Goal: Navigation & Orientation: Find specific page/section

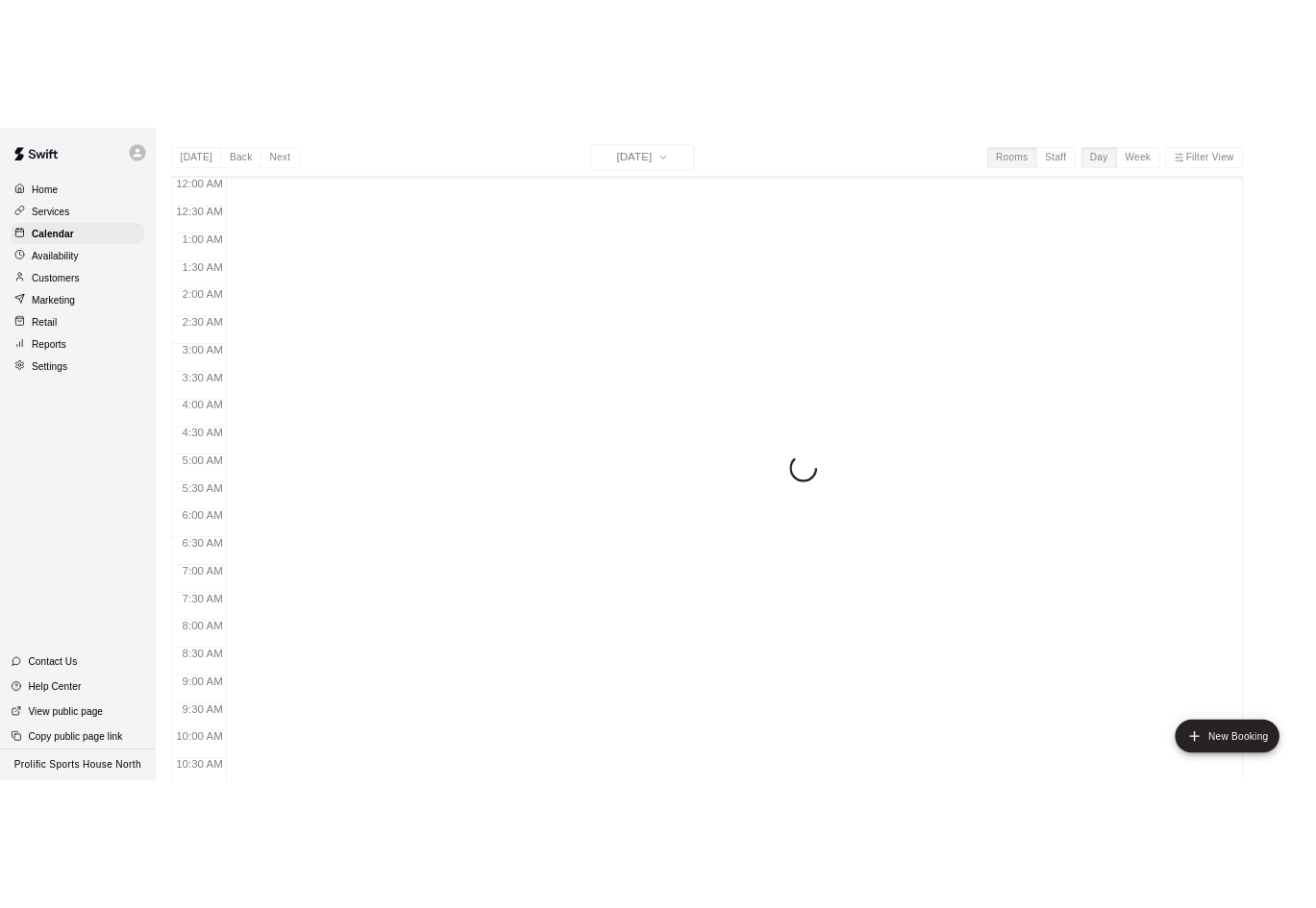
scroll to position [935, 0]
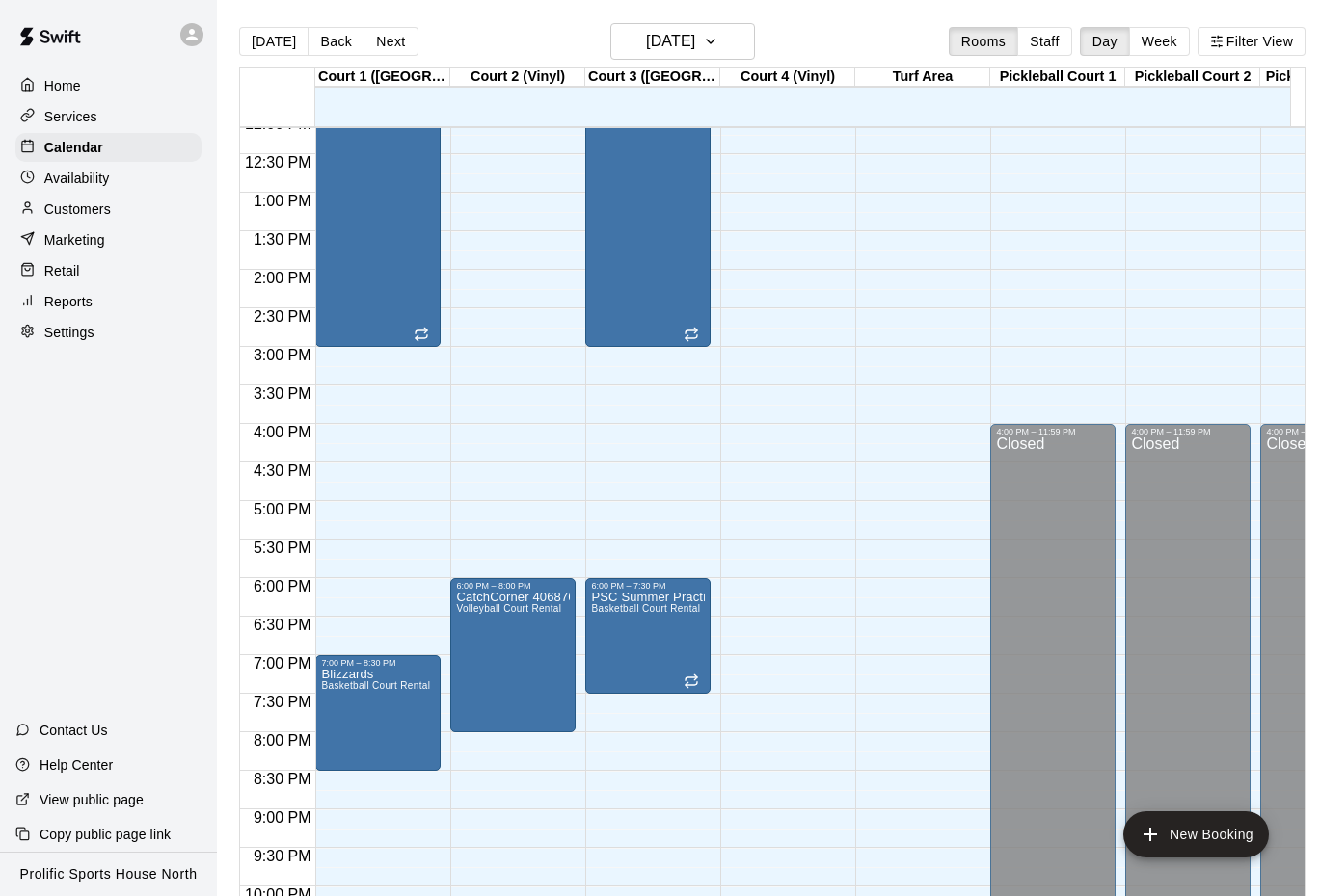
click at [193, 30] on icon at bounding box center [192, 35] width 12 height 12
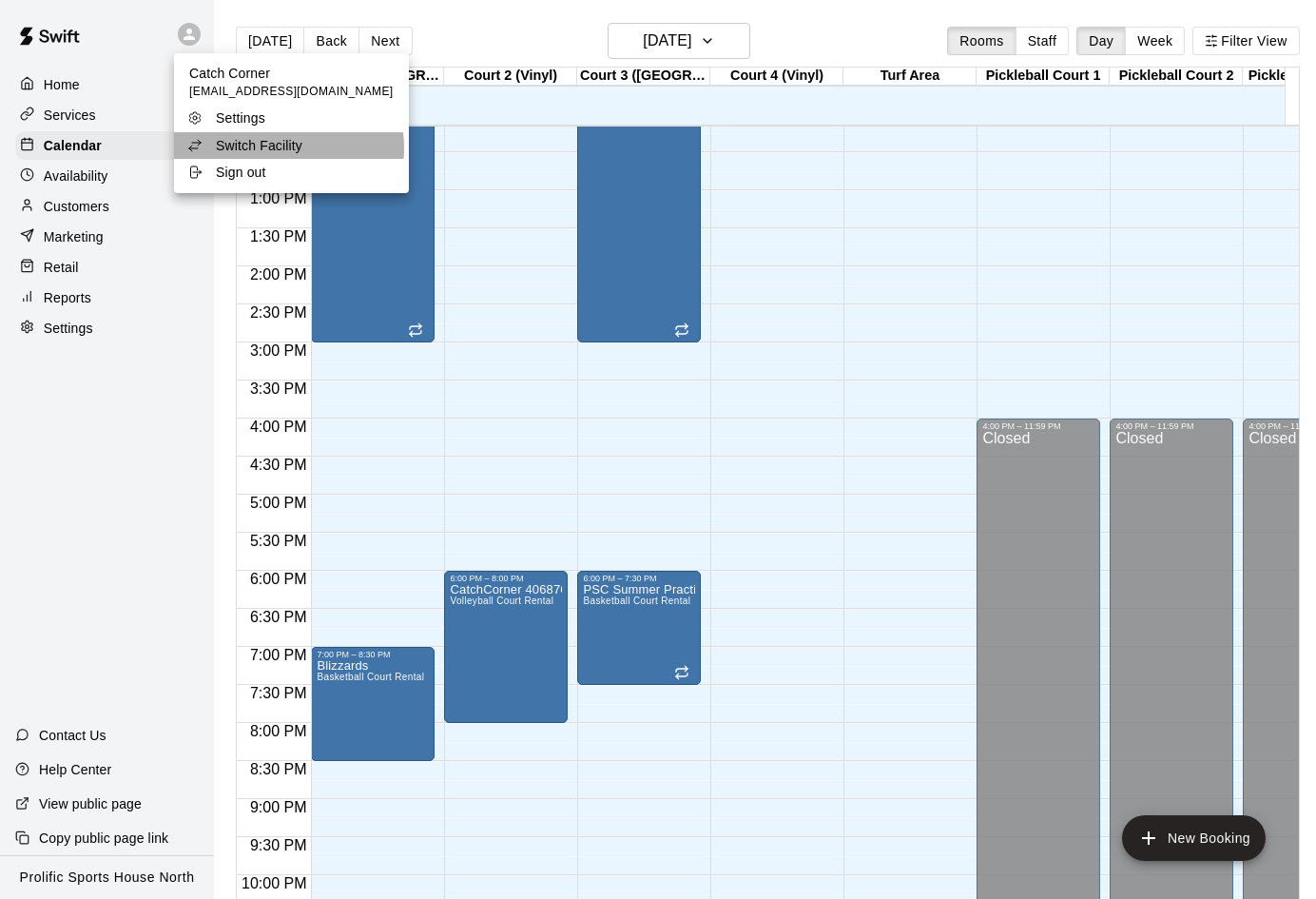
click at [288, 148] on p "Switch Facility" at bounding box center [260, 145] width 87 height 19
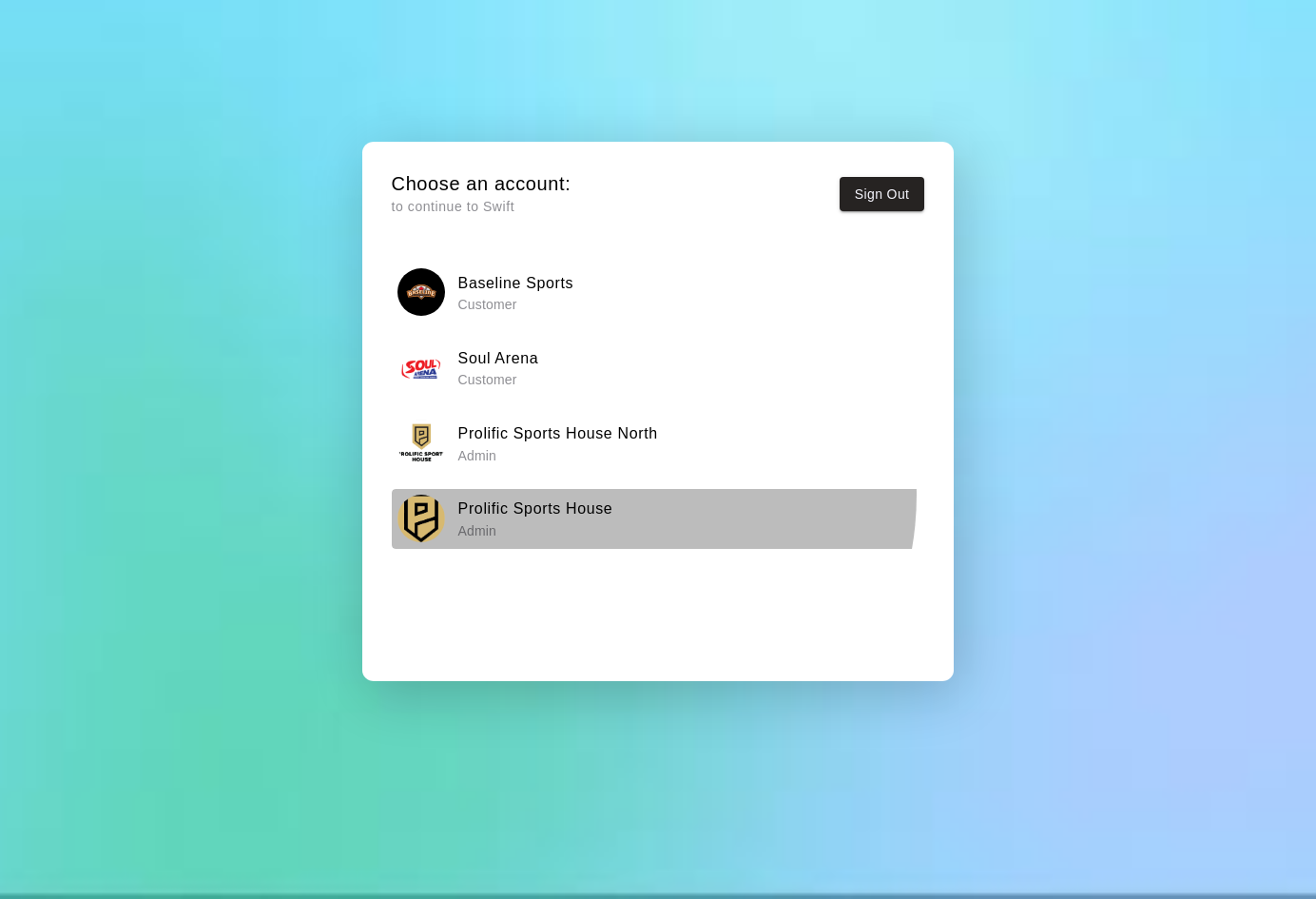
click at [601, 495] on div "Prolific Sports House Admin" at bounding box center [658, 518] width 520 height 47
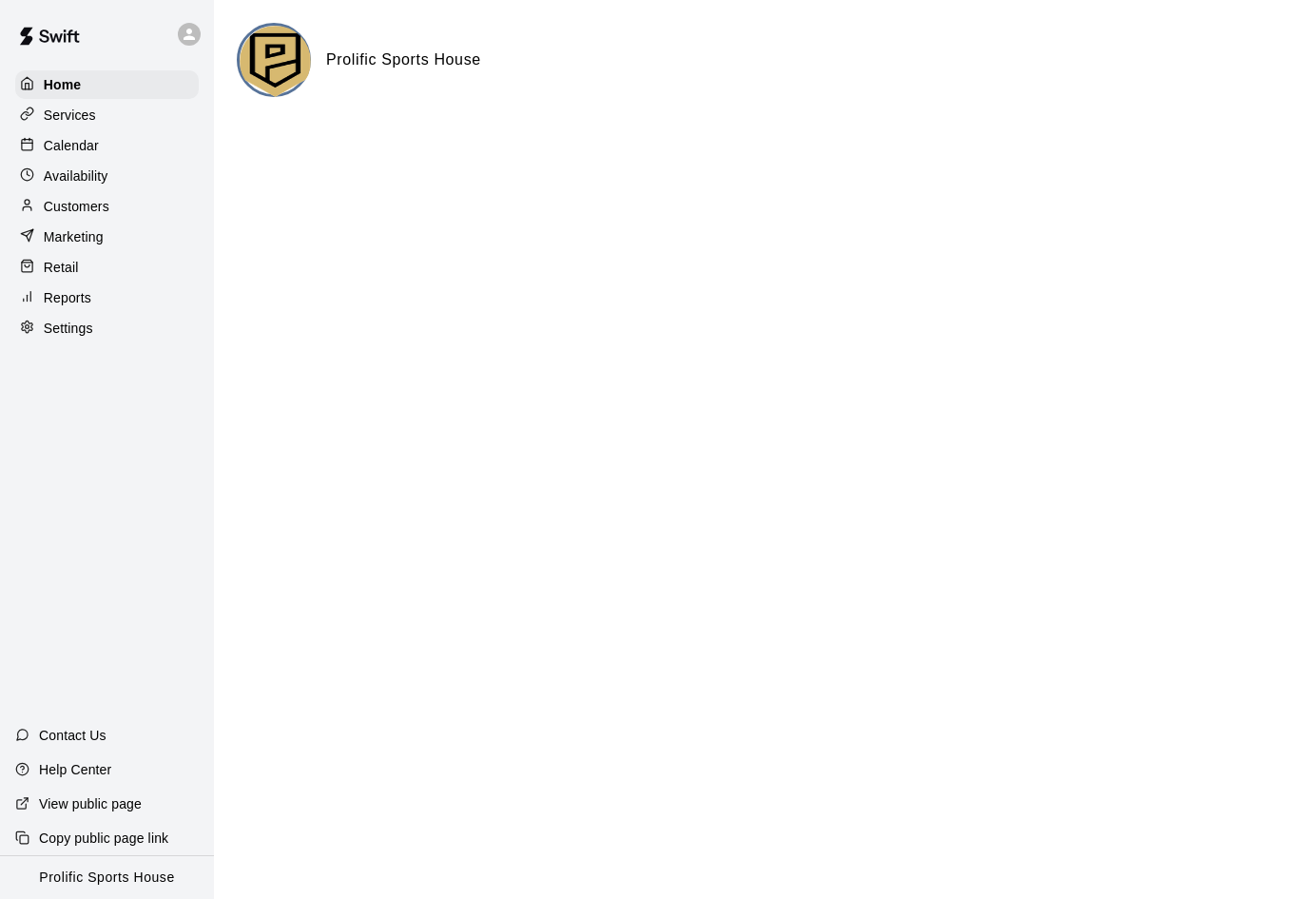
click at [126, 147] on div "Calendar" at bounding box center [107, 146] width 184 height 29
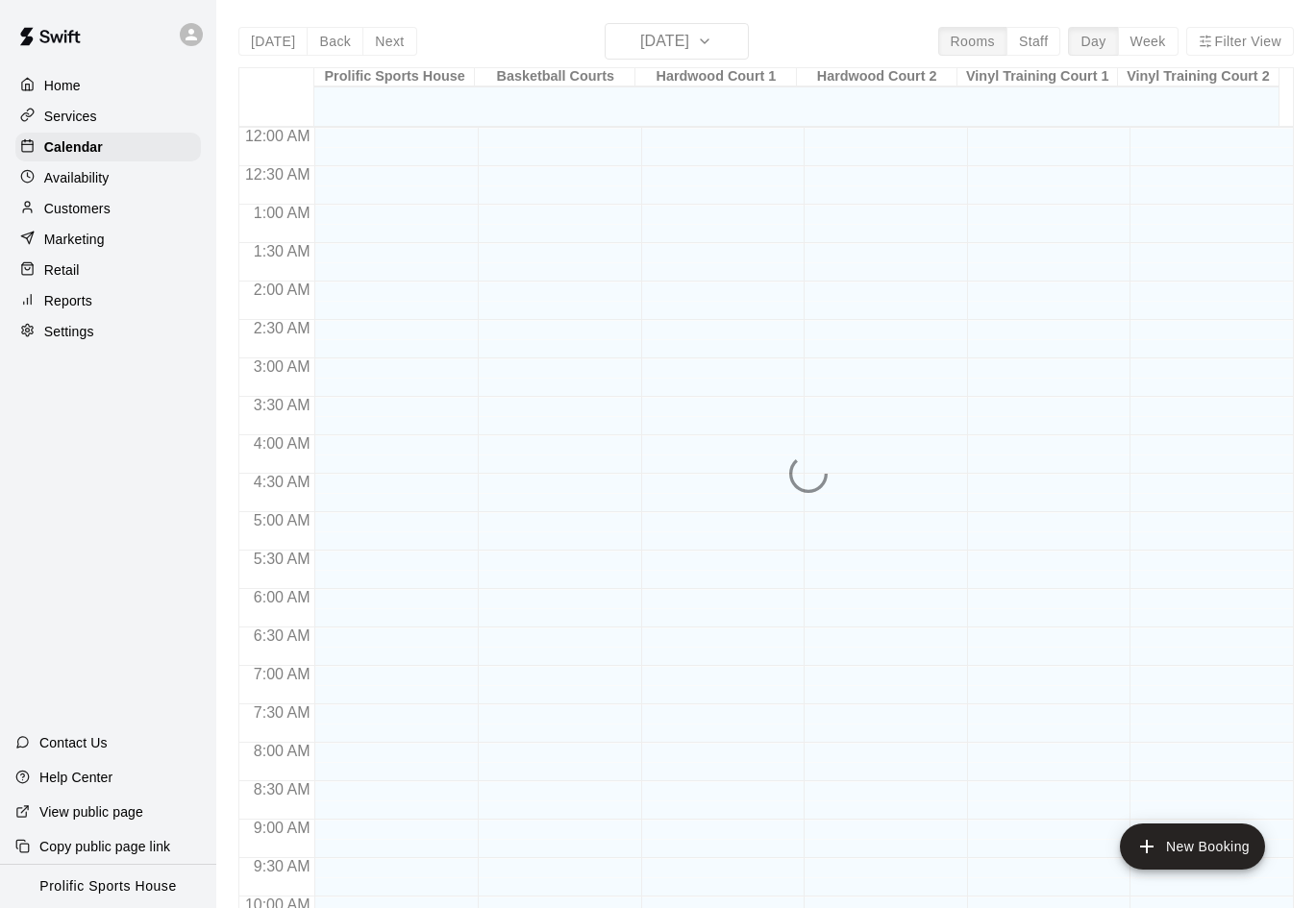
scroll to position [936, 0]
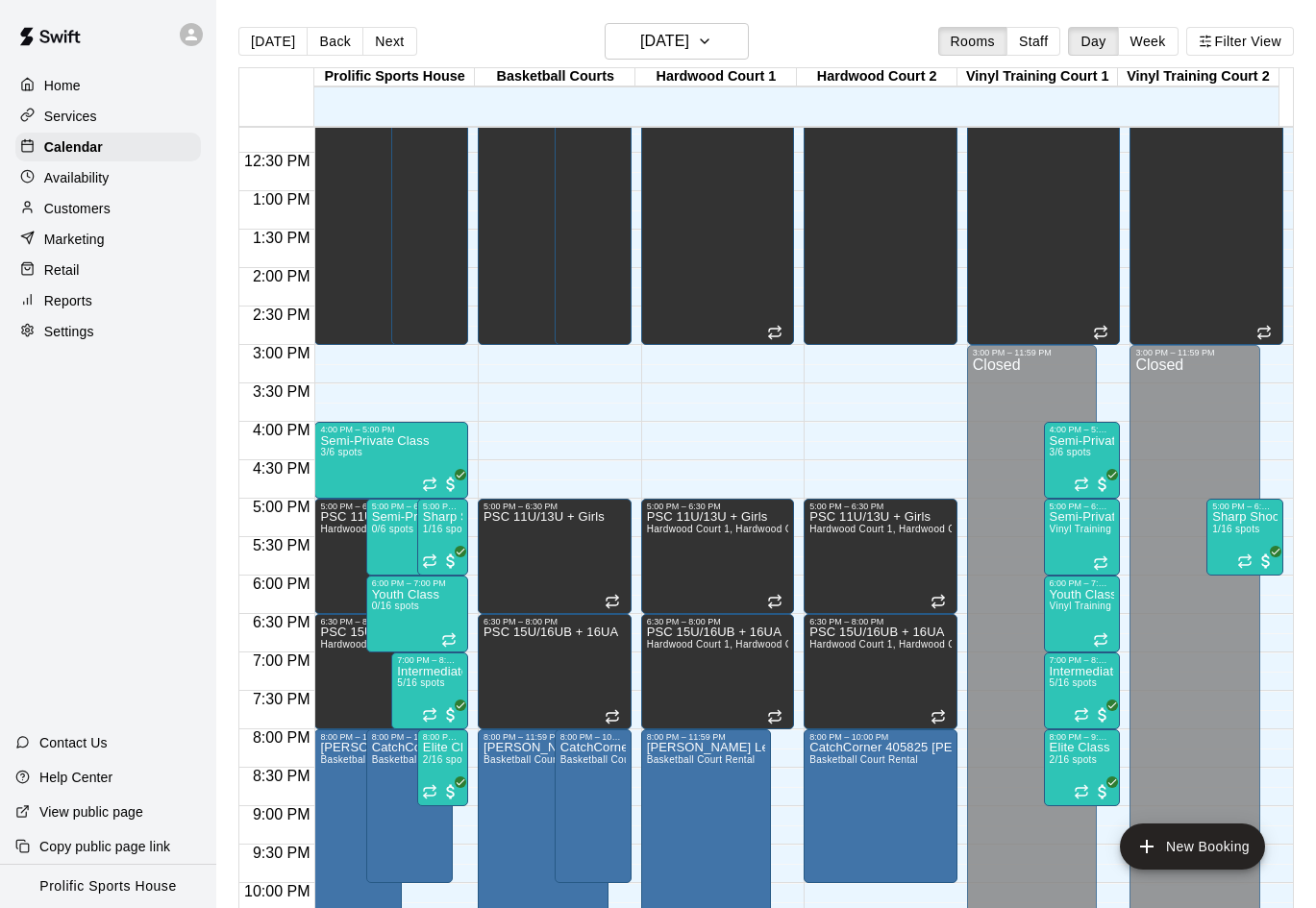
click at [384, 46] on button "Next" at bounding box center [388, 42] width 53 height 29
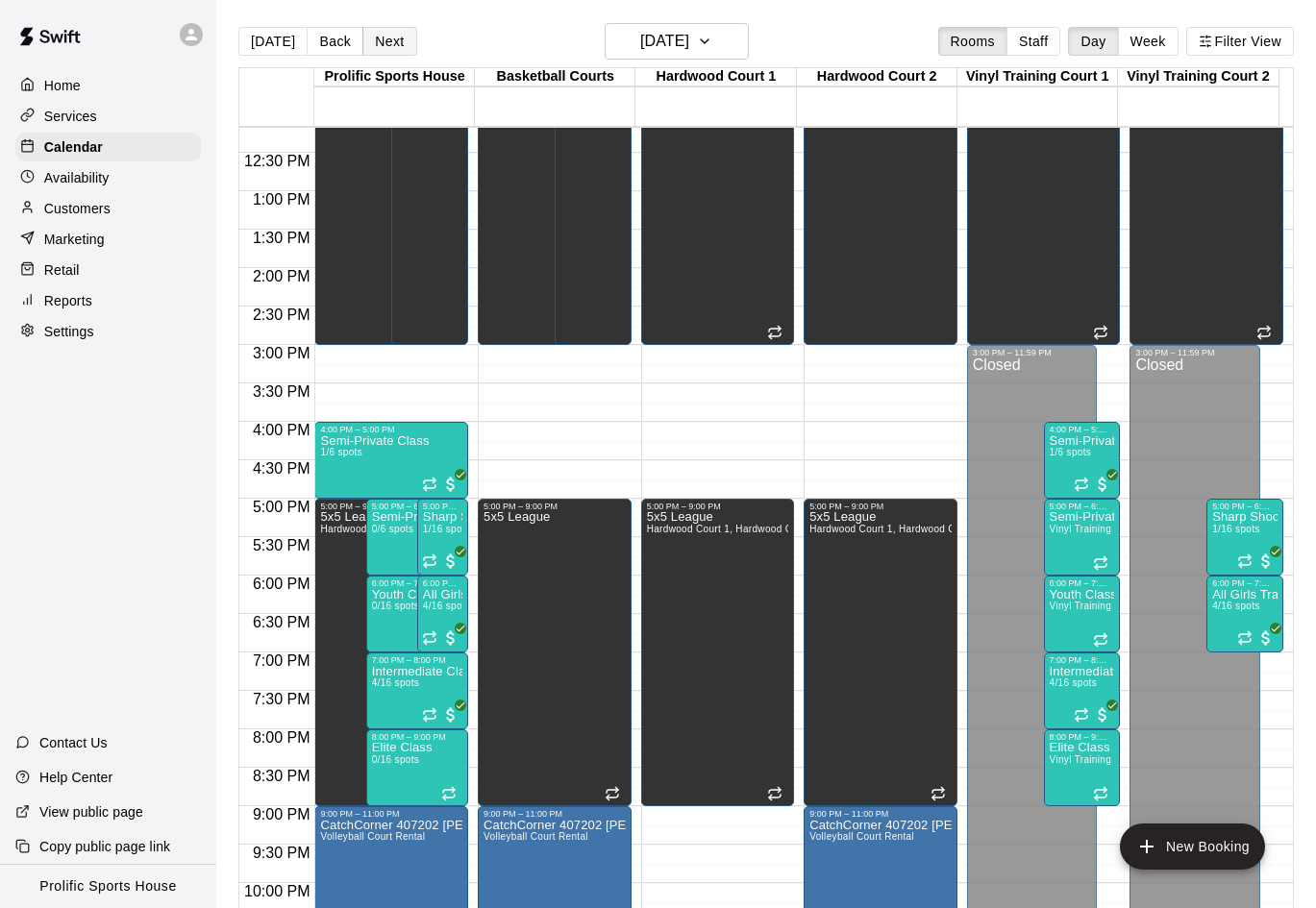
click at [394, 34] on button "Next" at bounding box center [388, 42] width 53 height 29
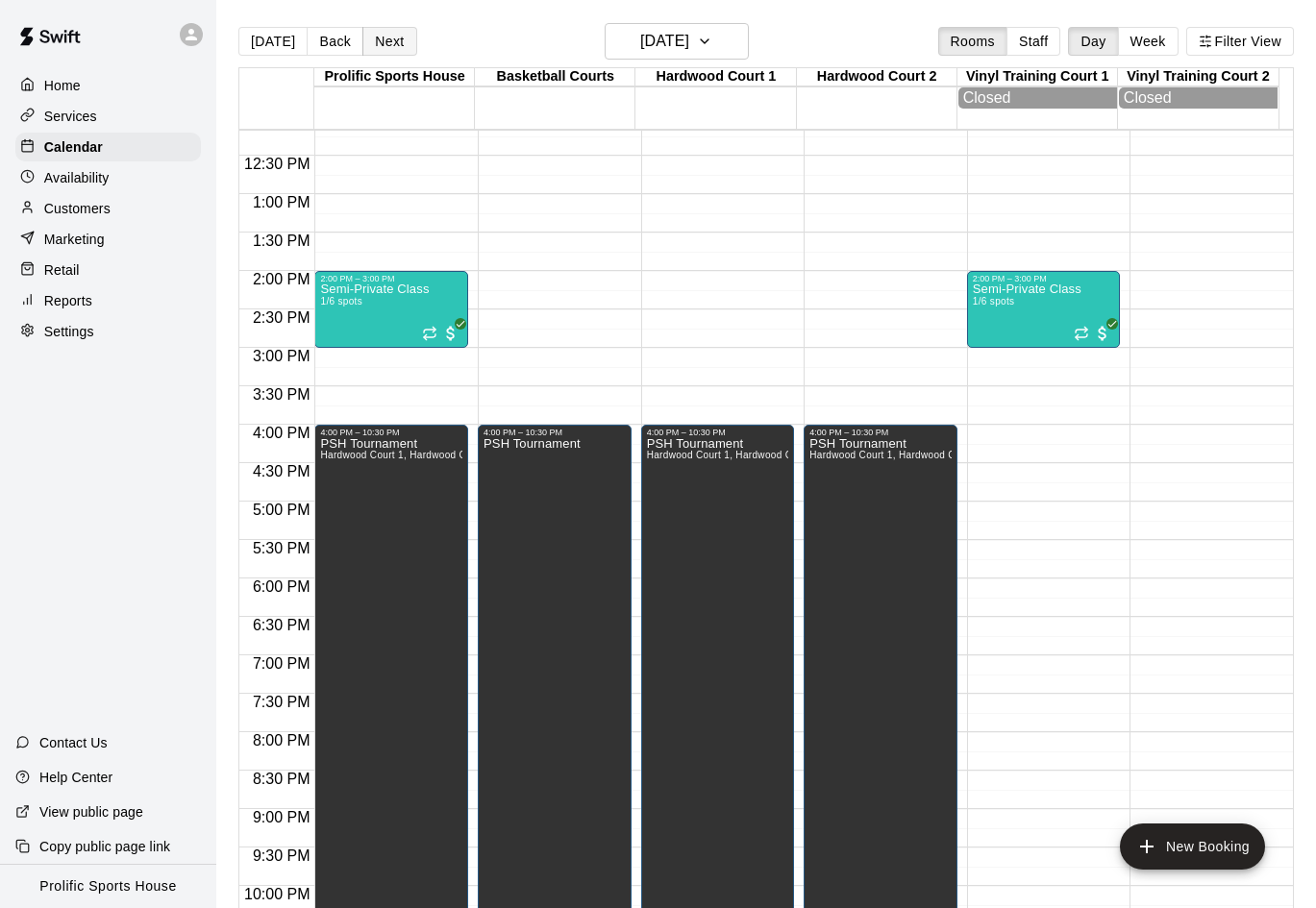
click at [388, 42] on button "Next" at bounding box center [388, 42] width 53 height 29
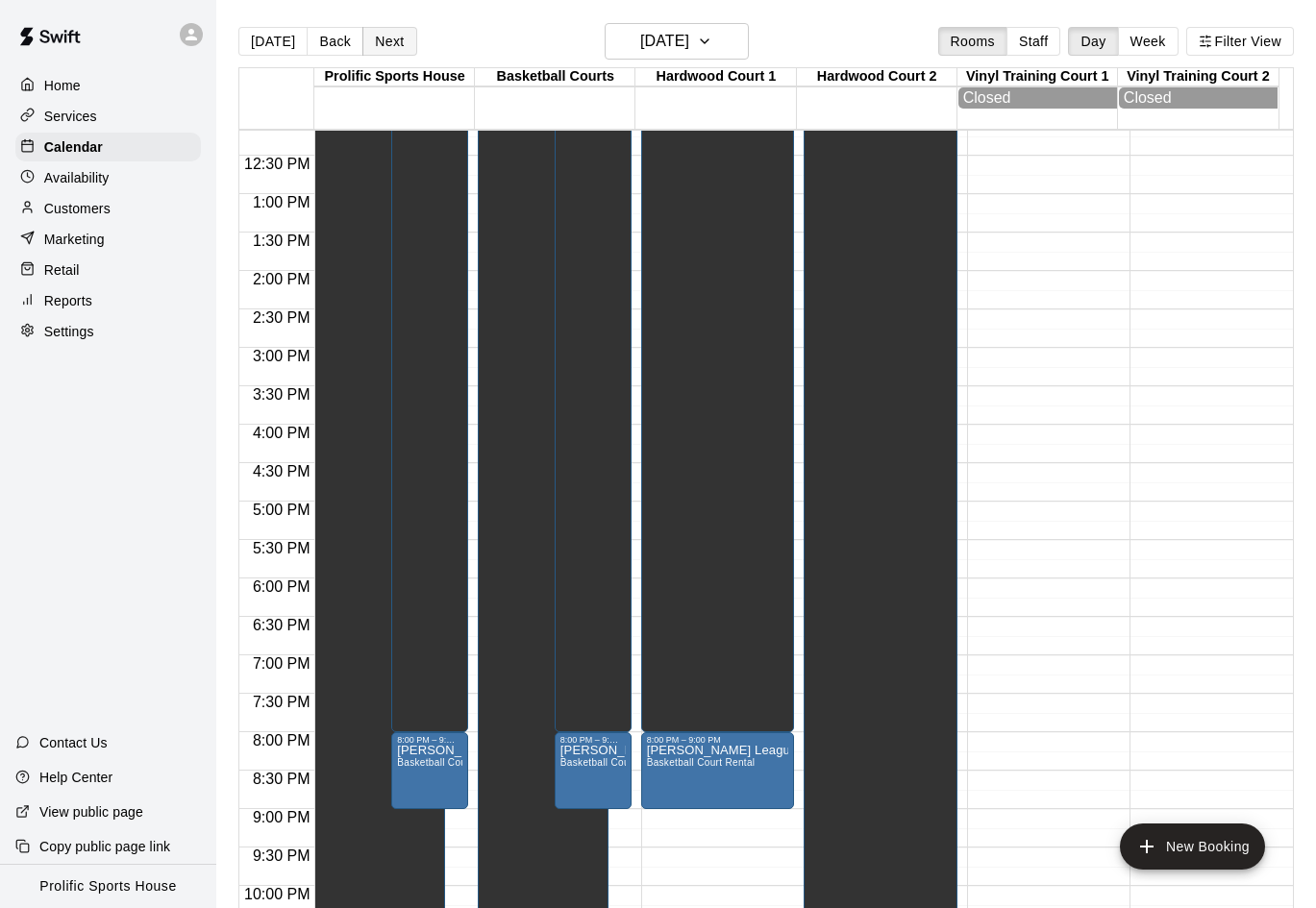
click at [387, 45] on button "Next" at bounding box center [388, 42] width 53 height 29
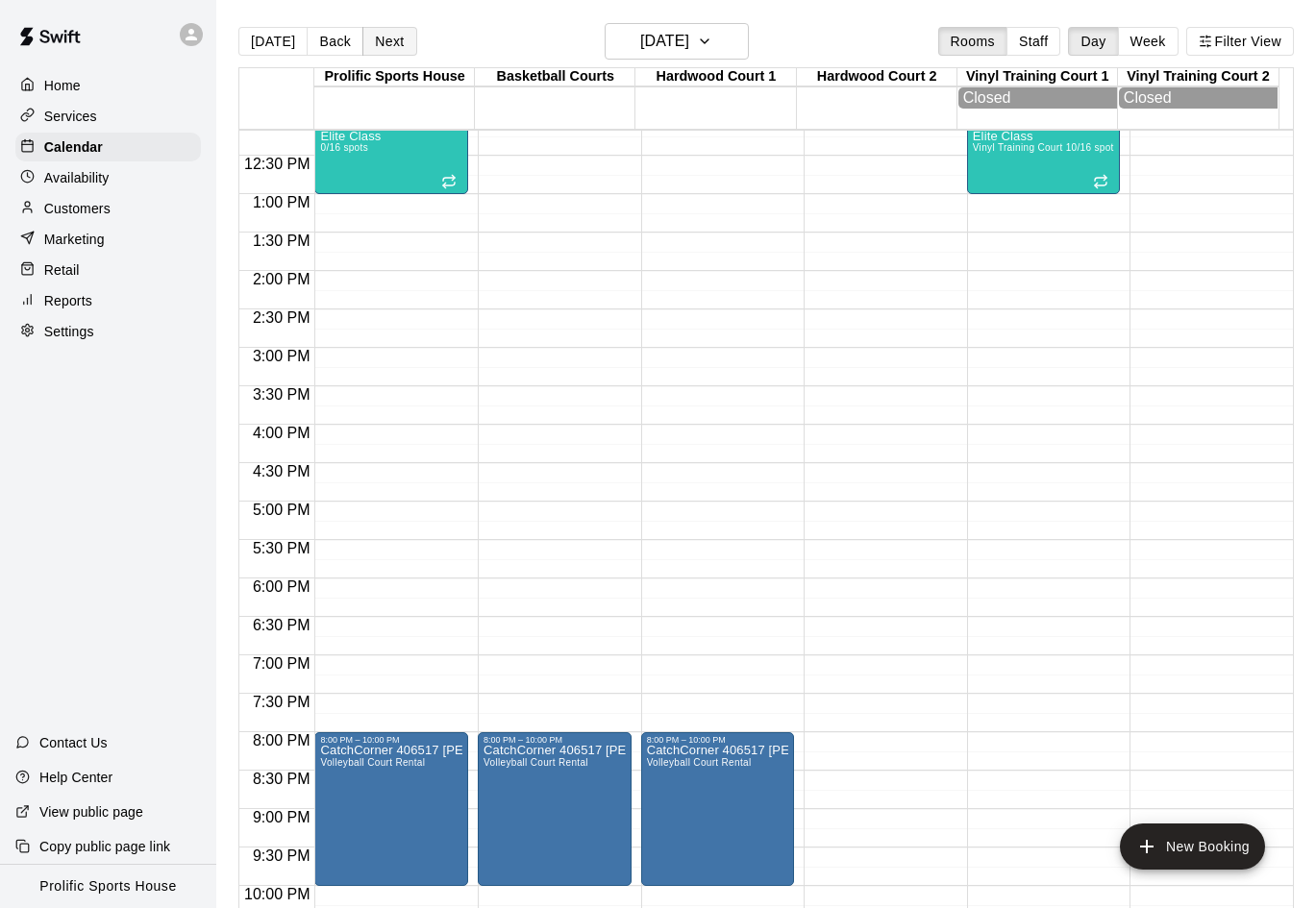
click at [401, 42] on button "Next" at bounding box center [388, 42] width 53 height 29
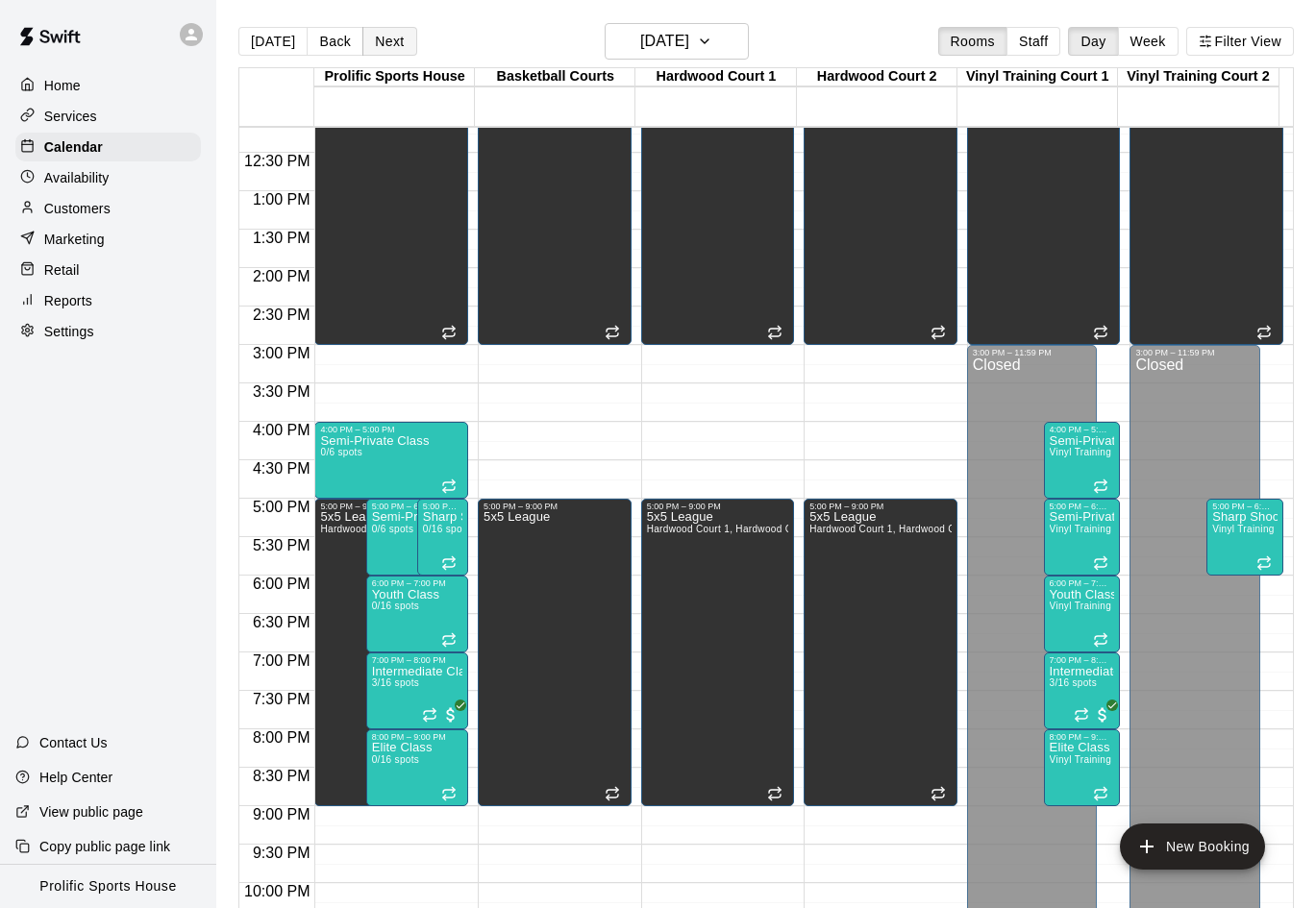
click at [379, 44] on button "Next" at bounding box center [388, 42] width 53 height 29
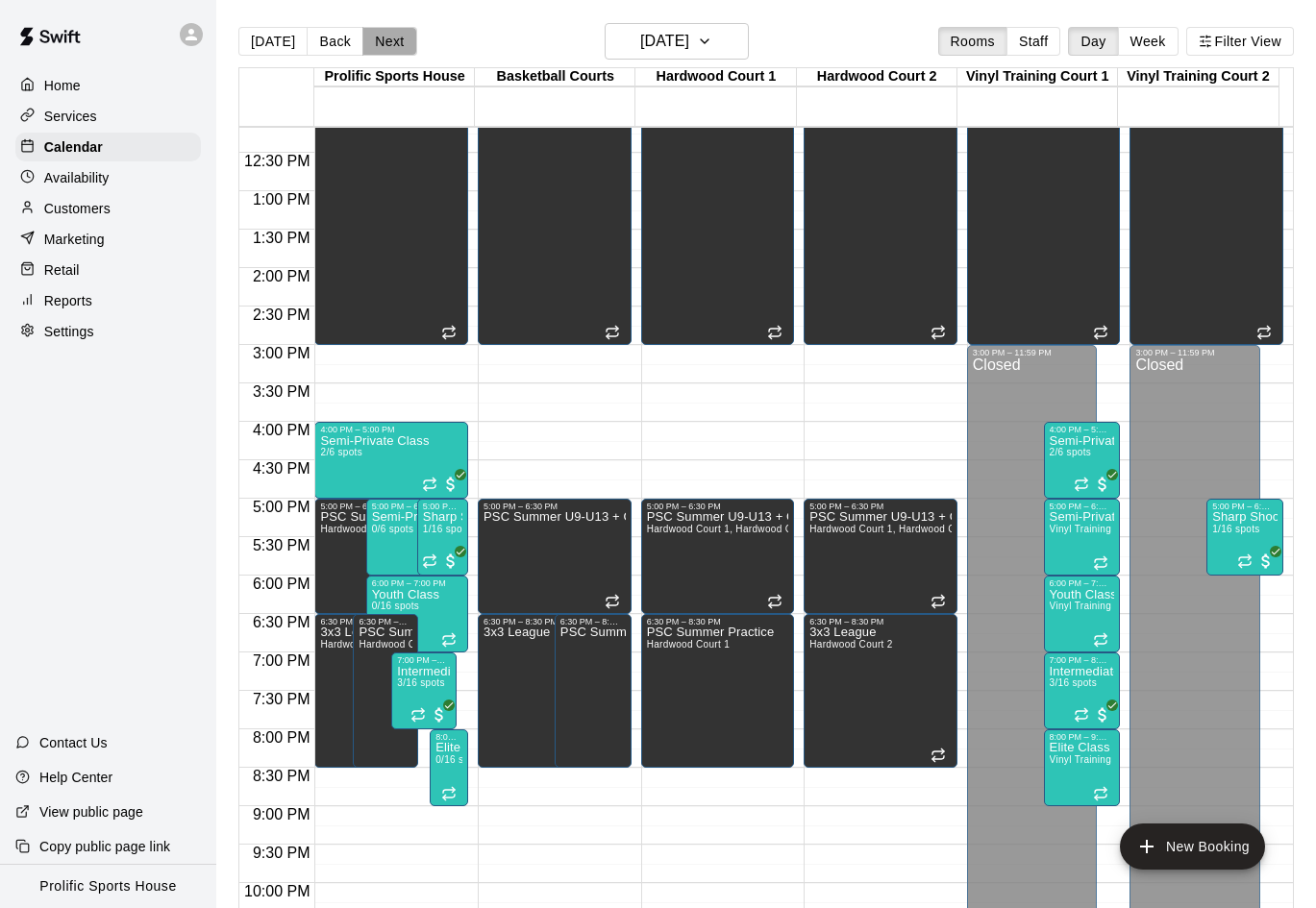
click at [387, 27] on button "Next" at bounding box center [388, 42] width 53 height 29
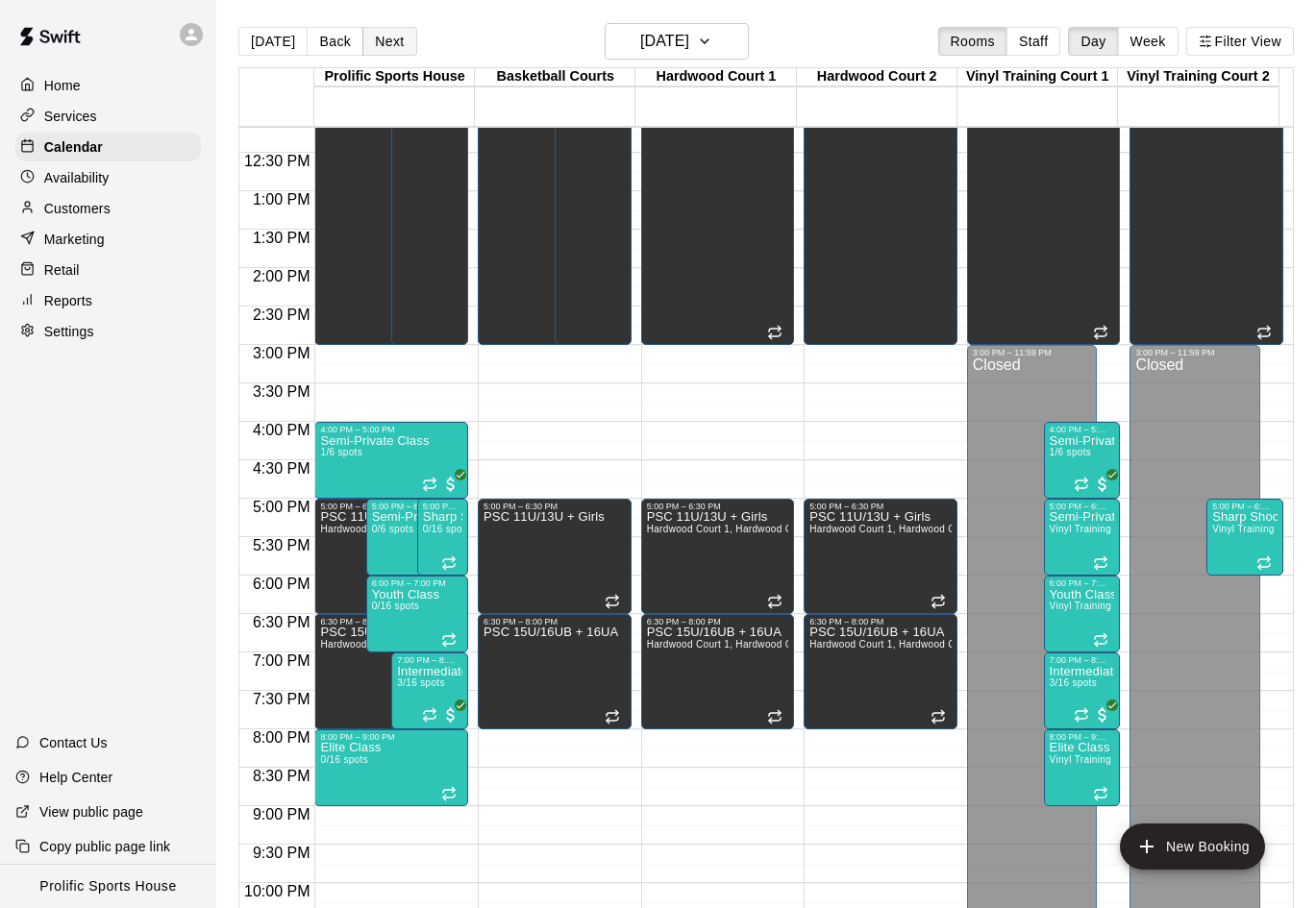
click at [395, 34] on button "Next" at bounding box center [388, 42] width 53 height 29
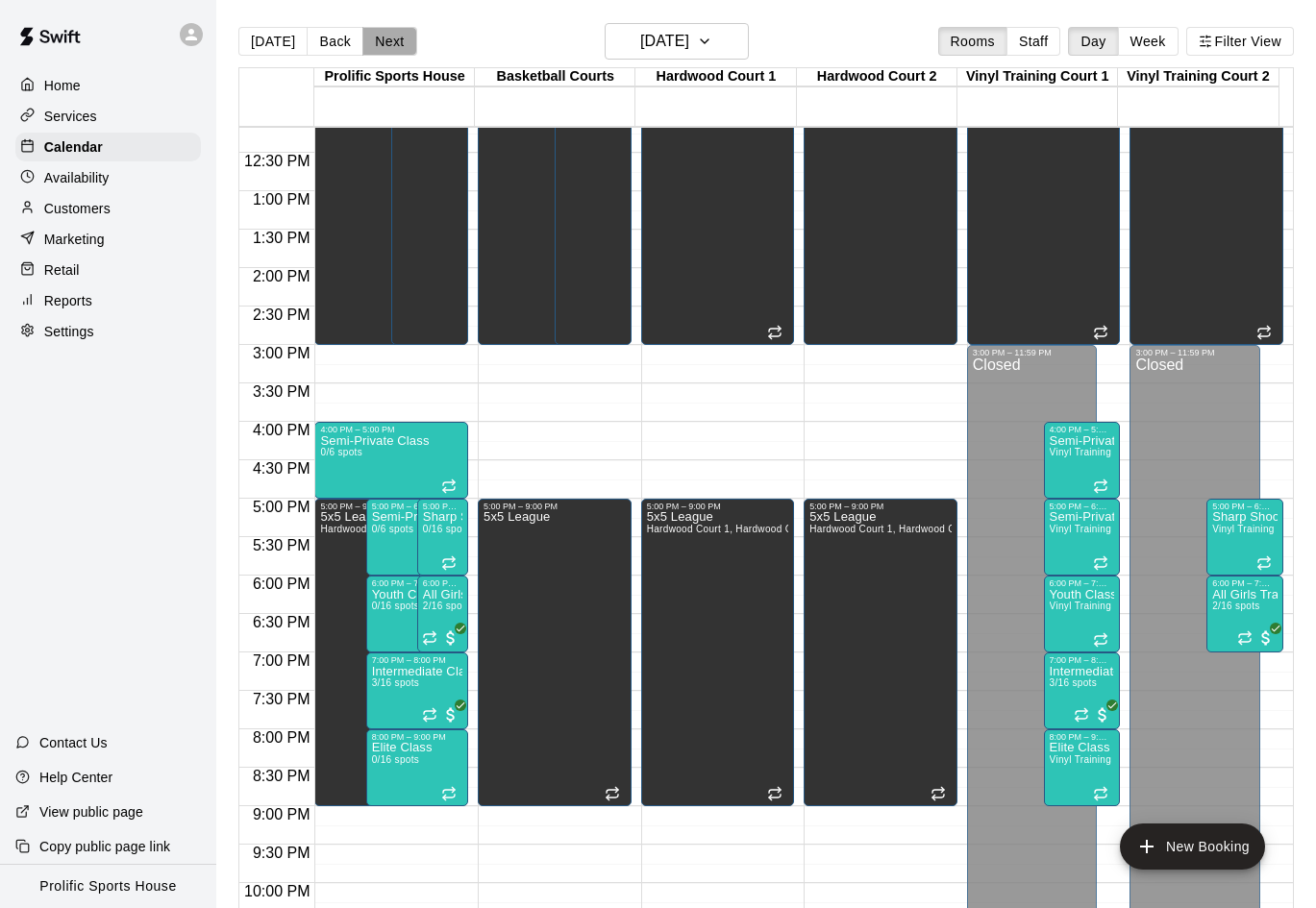
click at [381, 46] on button "Next" at bounding box center [388, 42] width 53 height 29
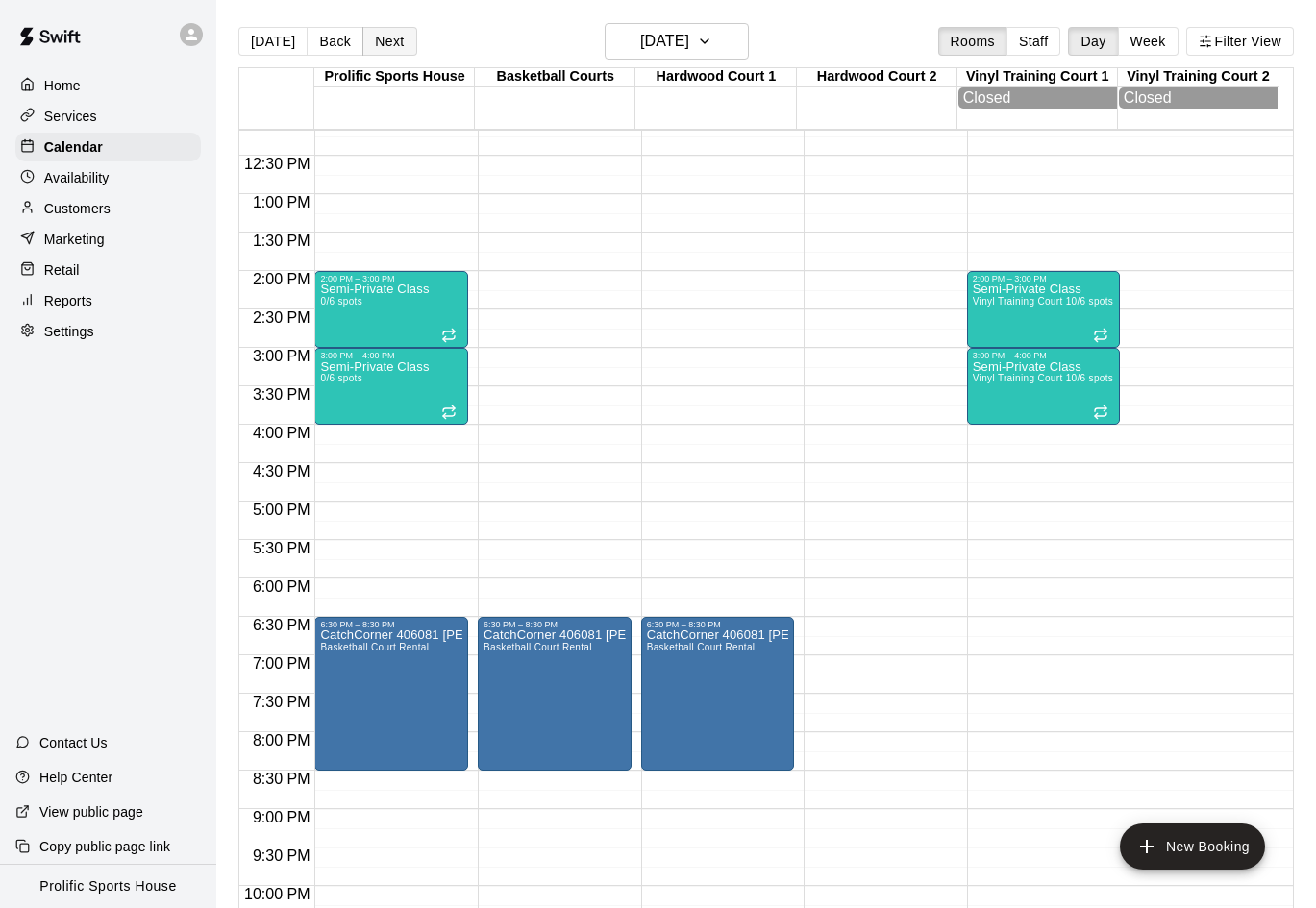
click at [390, 41] on button "Next" at bounding box center [388, 42] width 53 height 29
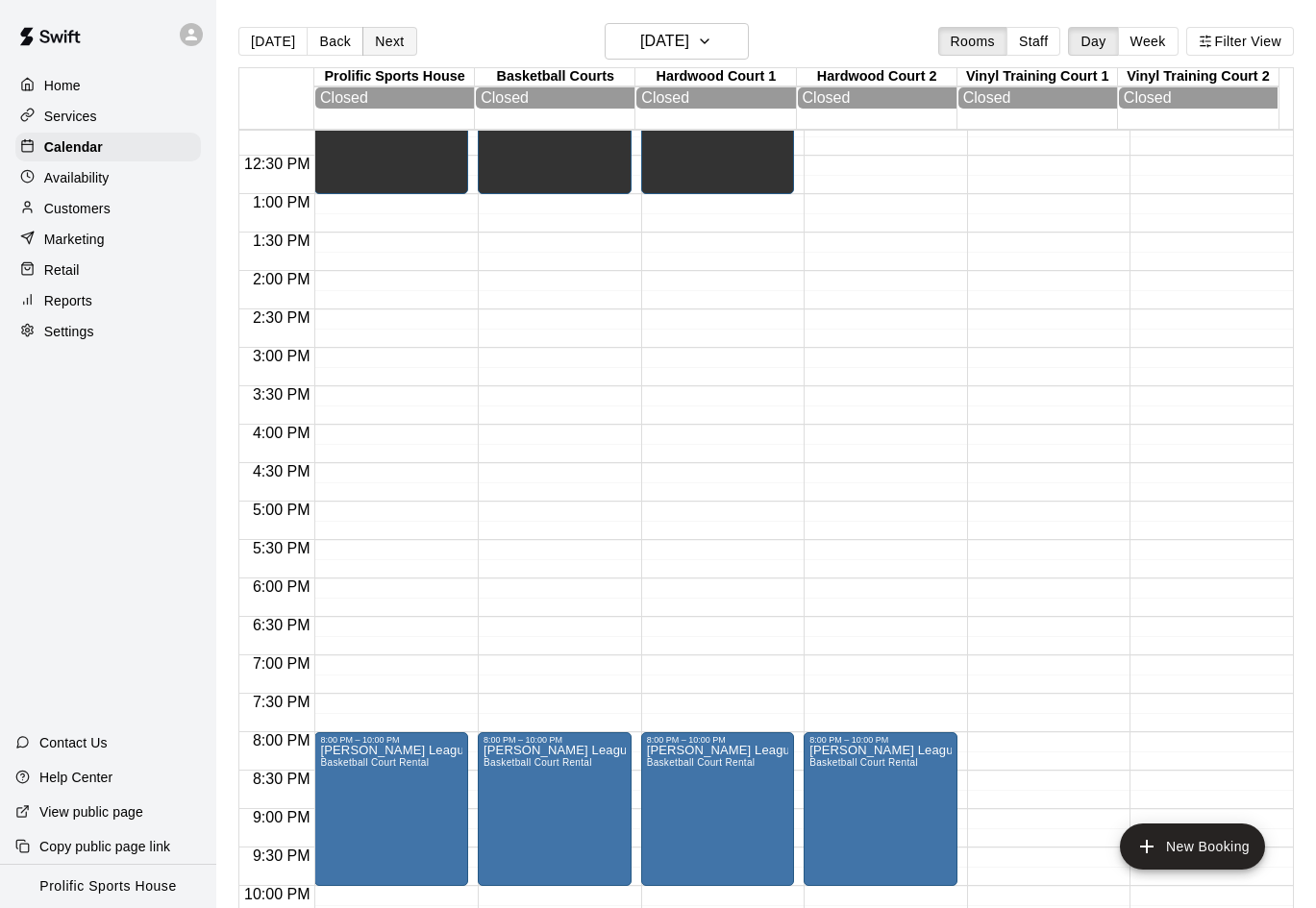
click at [403, 44] on button "Next" at bounding box center [388, 42] width 53 height 29
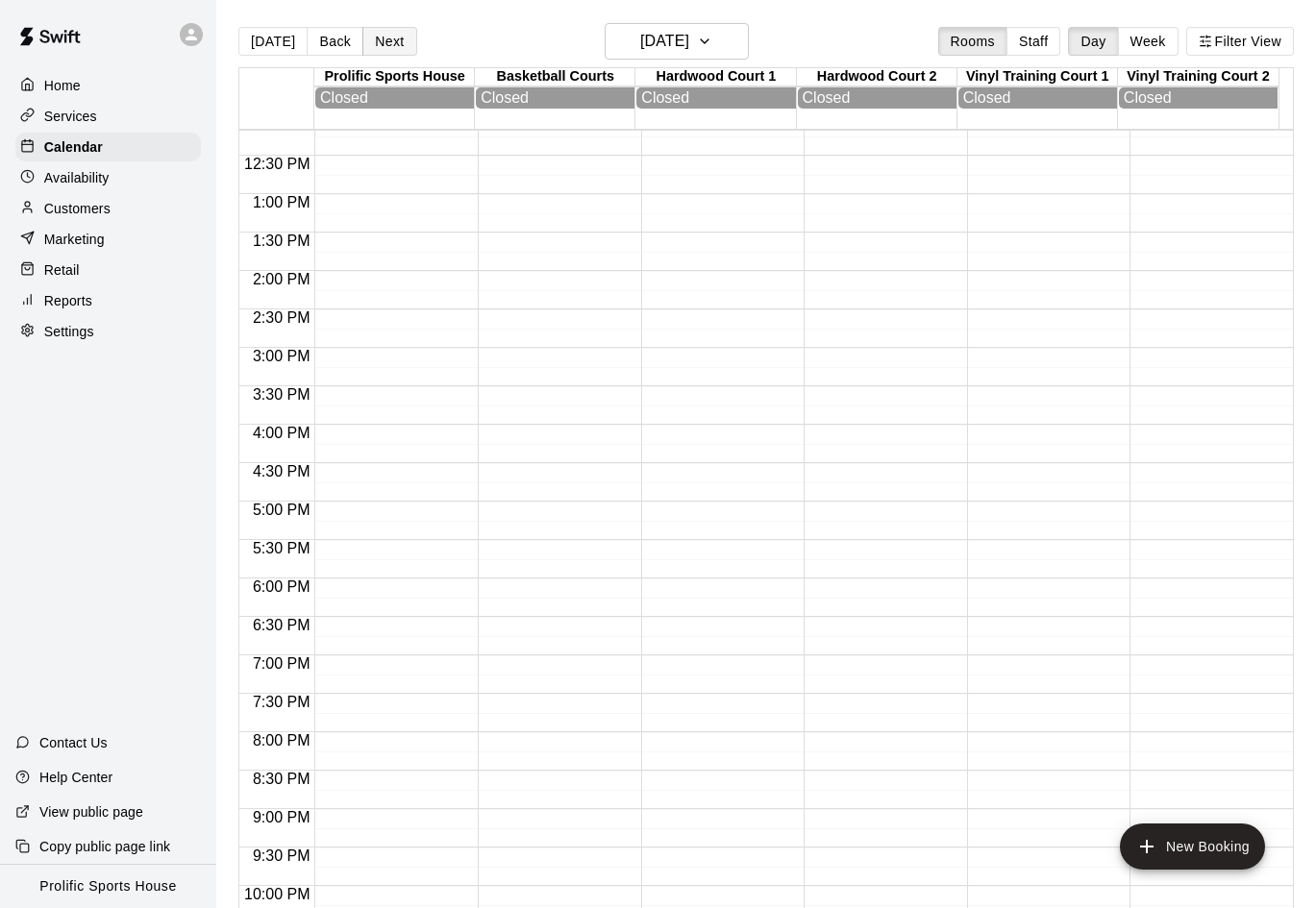
click at [380, 44] on button "Next" at bounding box center [388, 42] width 53 height 29
click at [379, 38] on button "Next" at bounding box center [388, 42] width 53 height 29
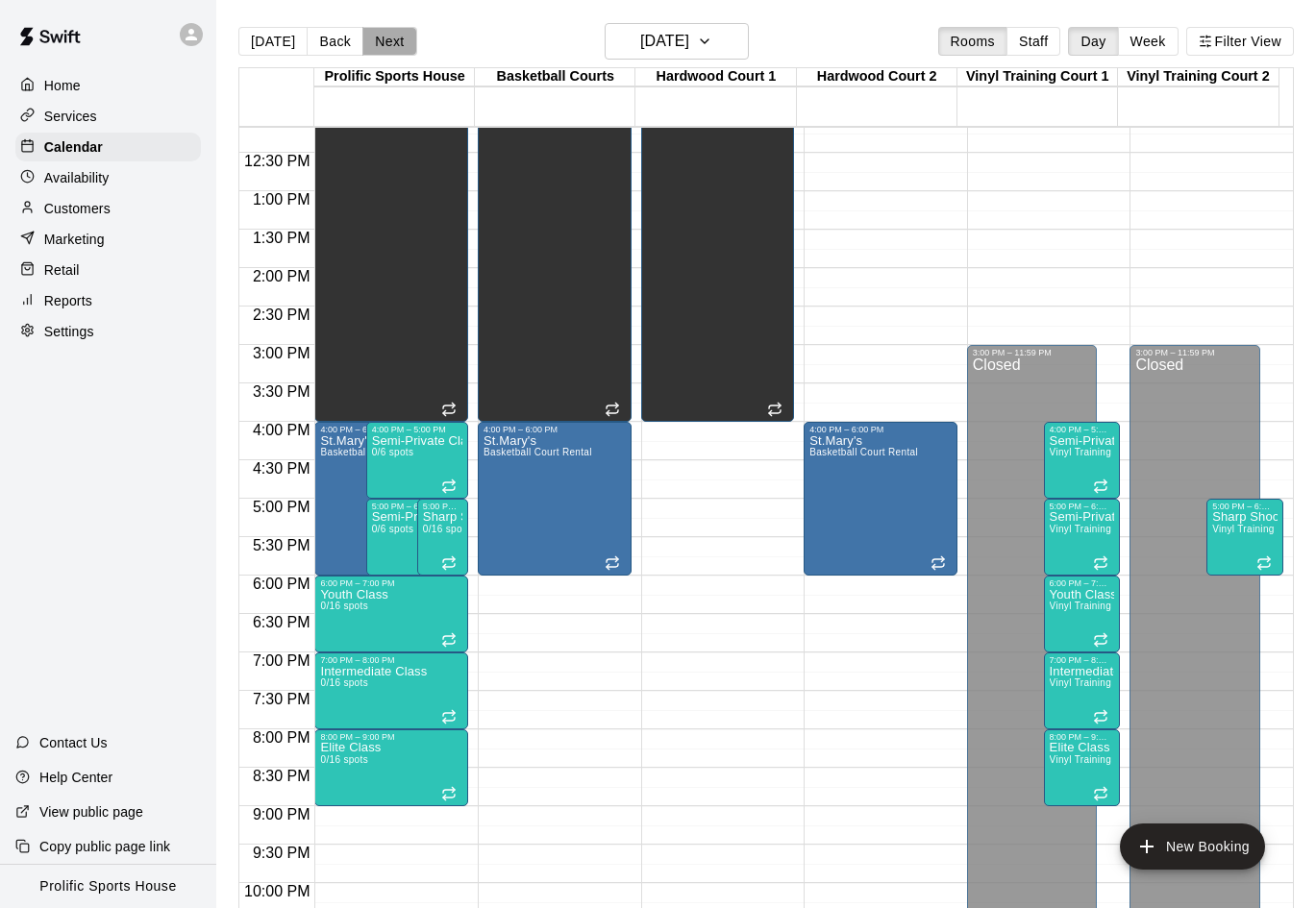
click at [397, 39] on button "Next" at bounding box center [388, 42] width 53 height 29
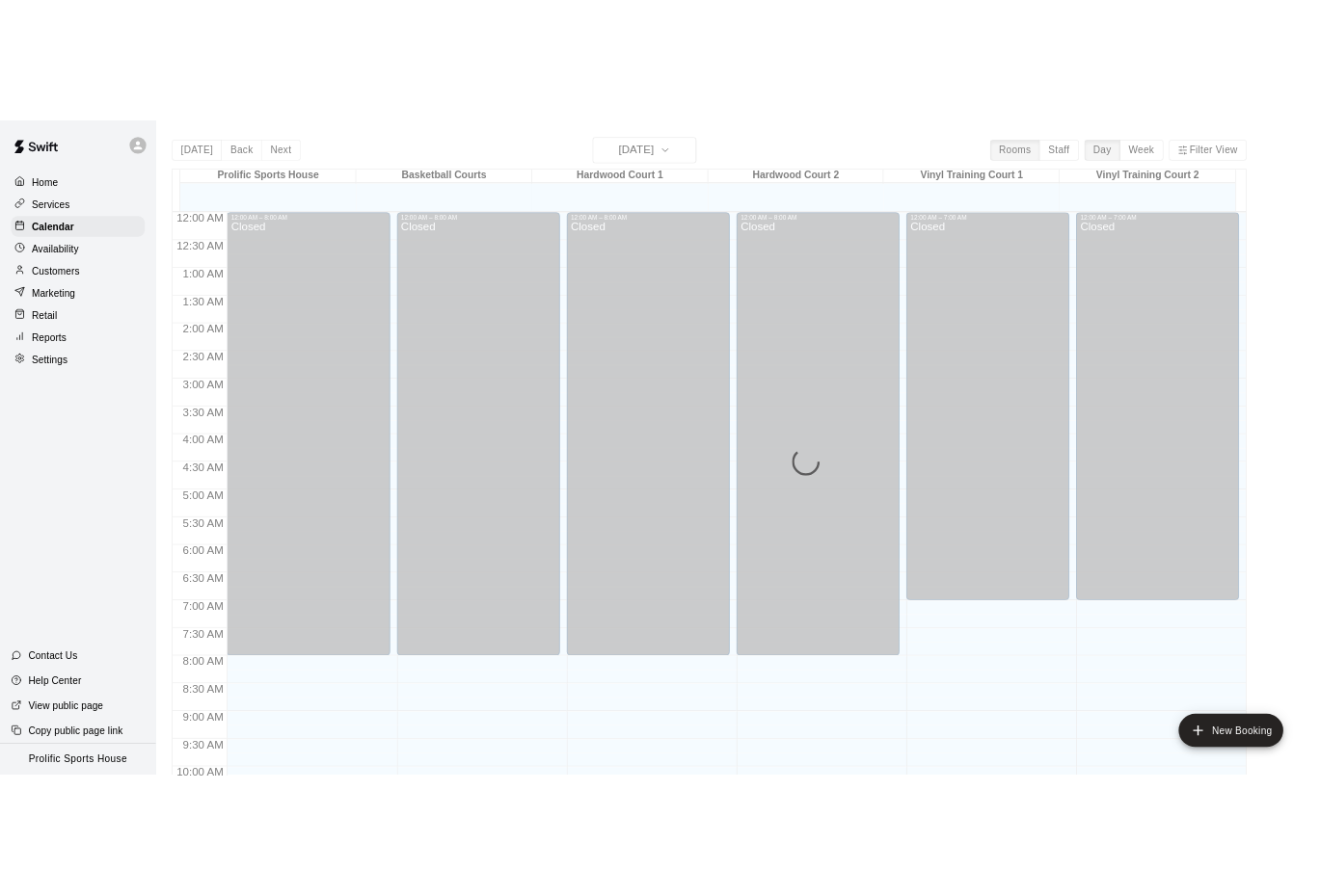
scroll to position [947, 0]
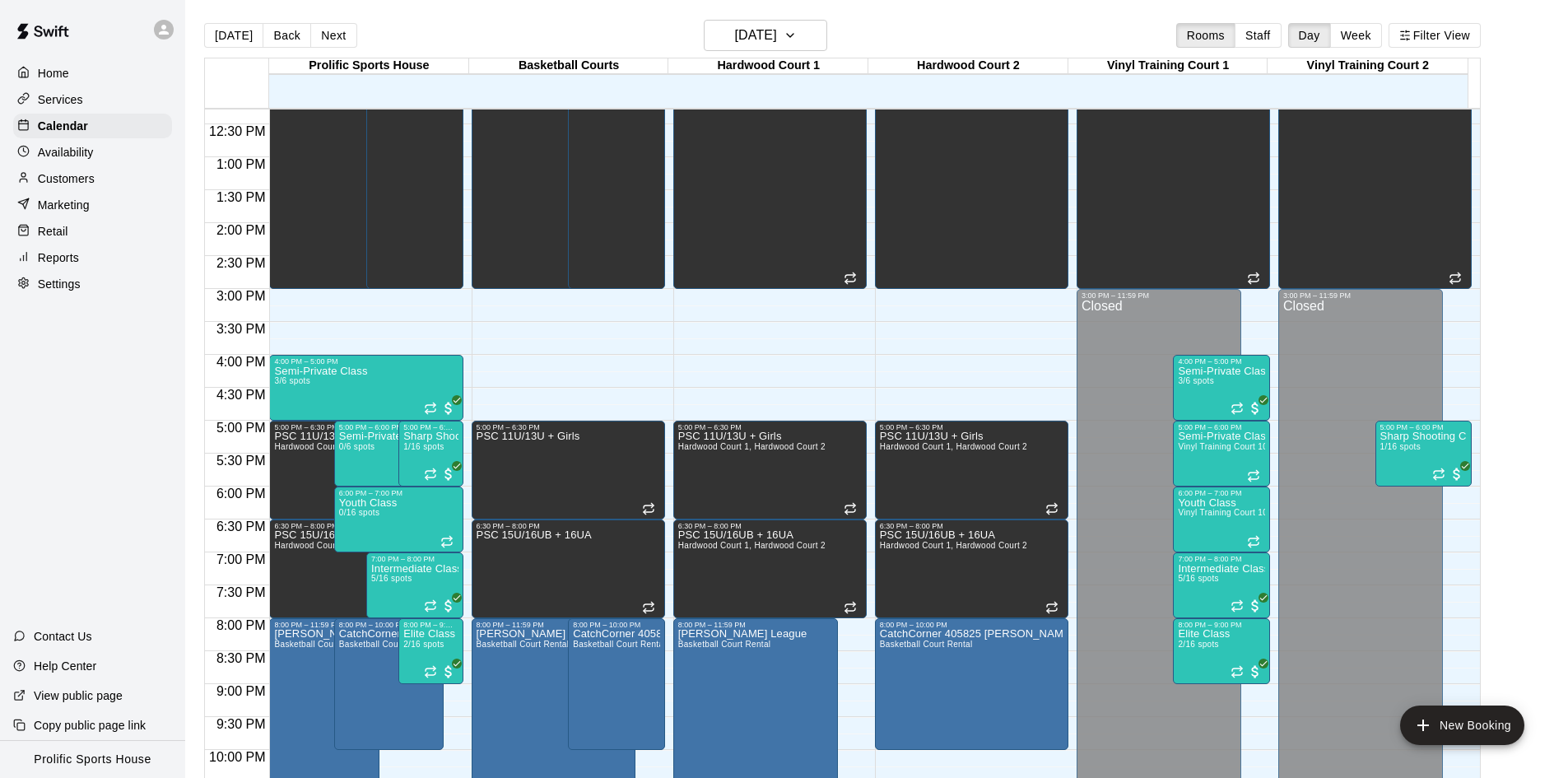
click at [155, 36] on div at bounding box center [168, 30] width 35 height 33
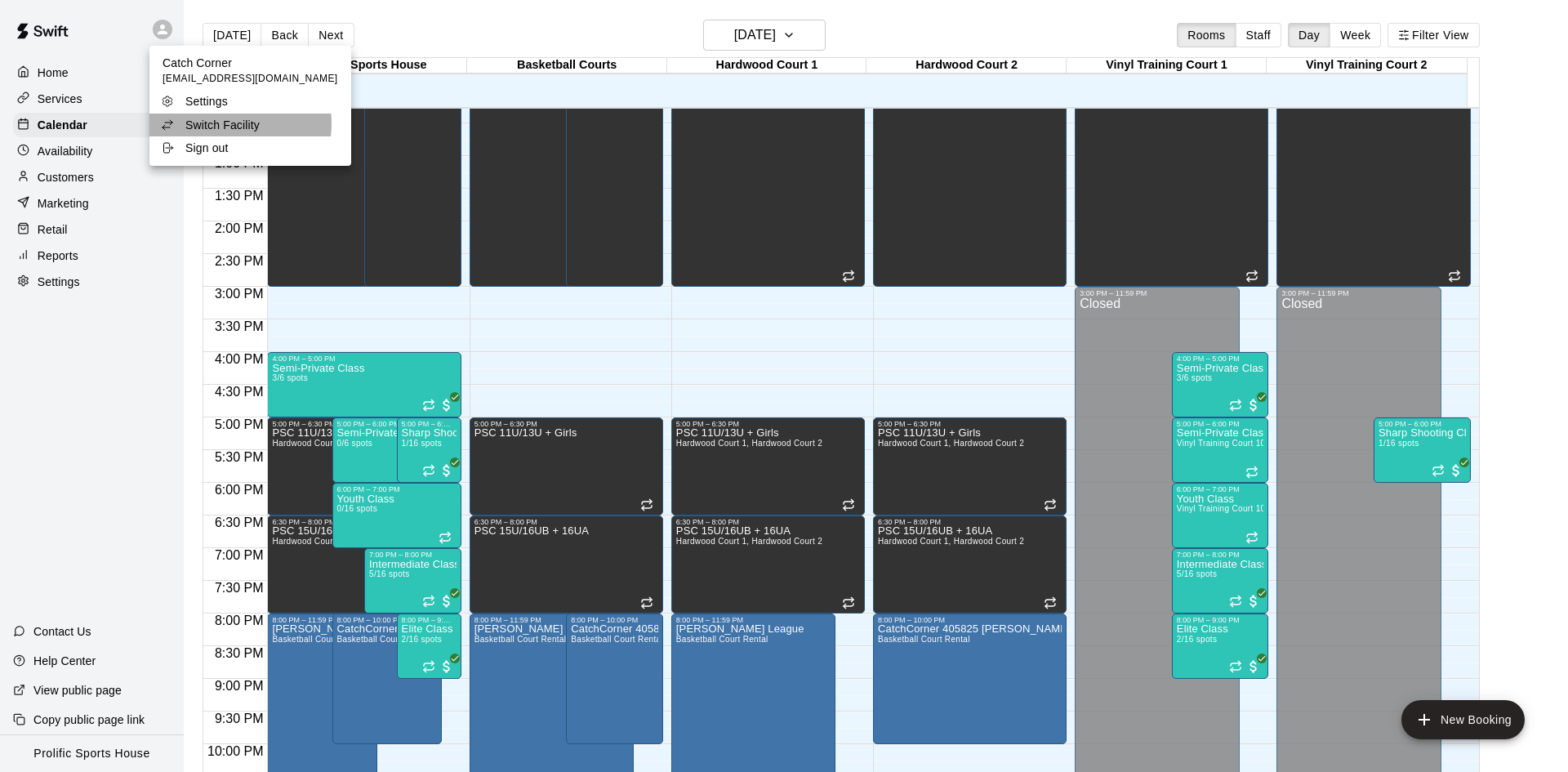
click at [220, 123] on p "Switch Facility" at bounding box center [223, 125] width 74 height 17
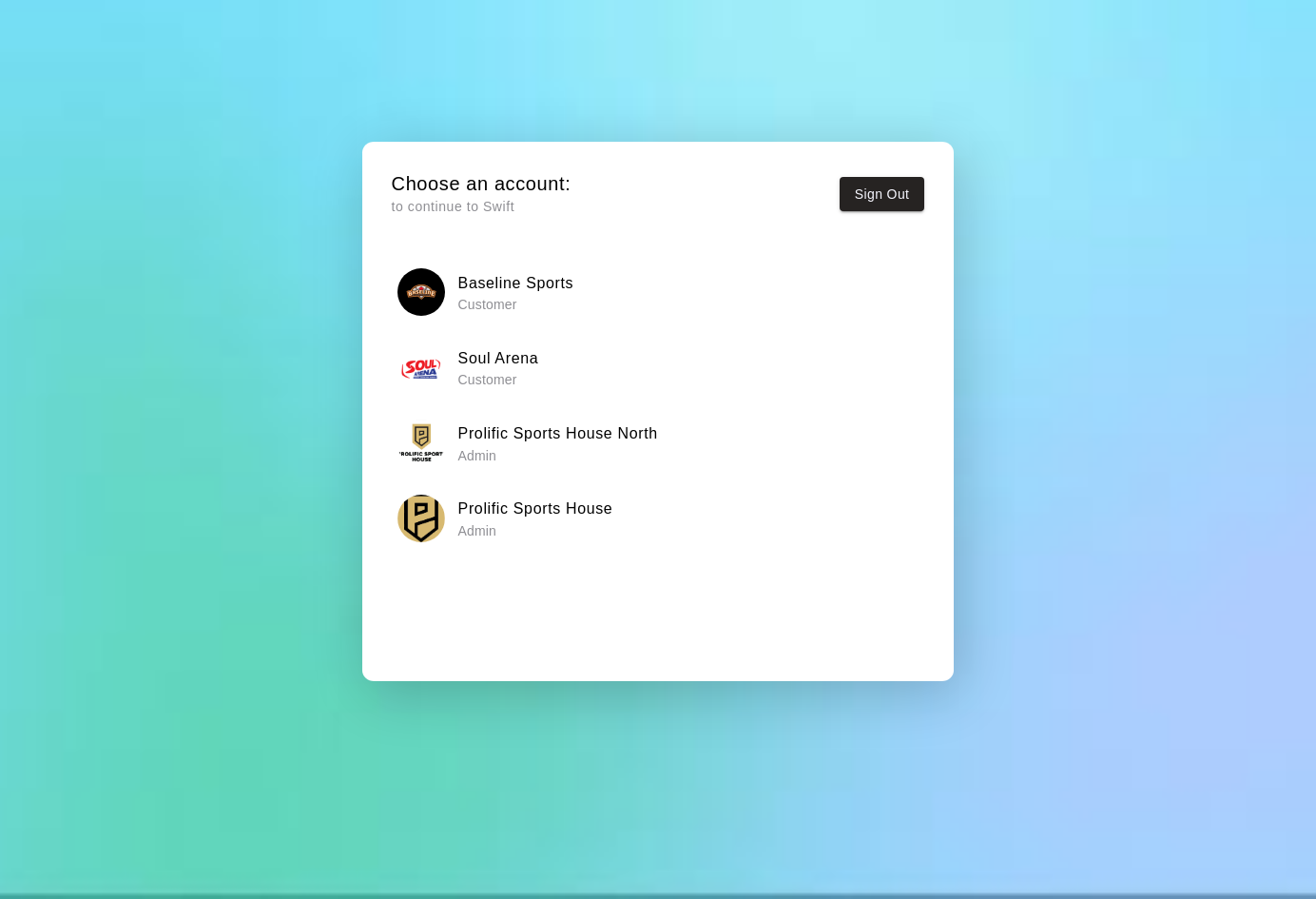
click at [583, 428] on h6 "Prolific Sports House North" at bounding box center [559, 434] width 200 height 25
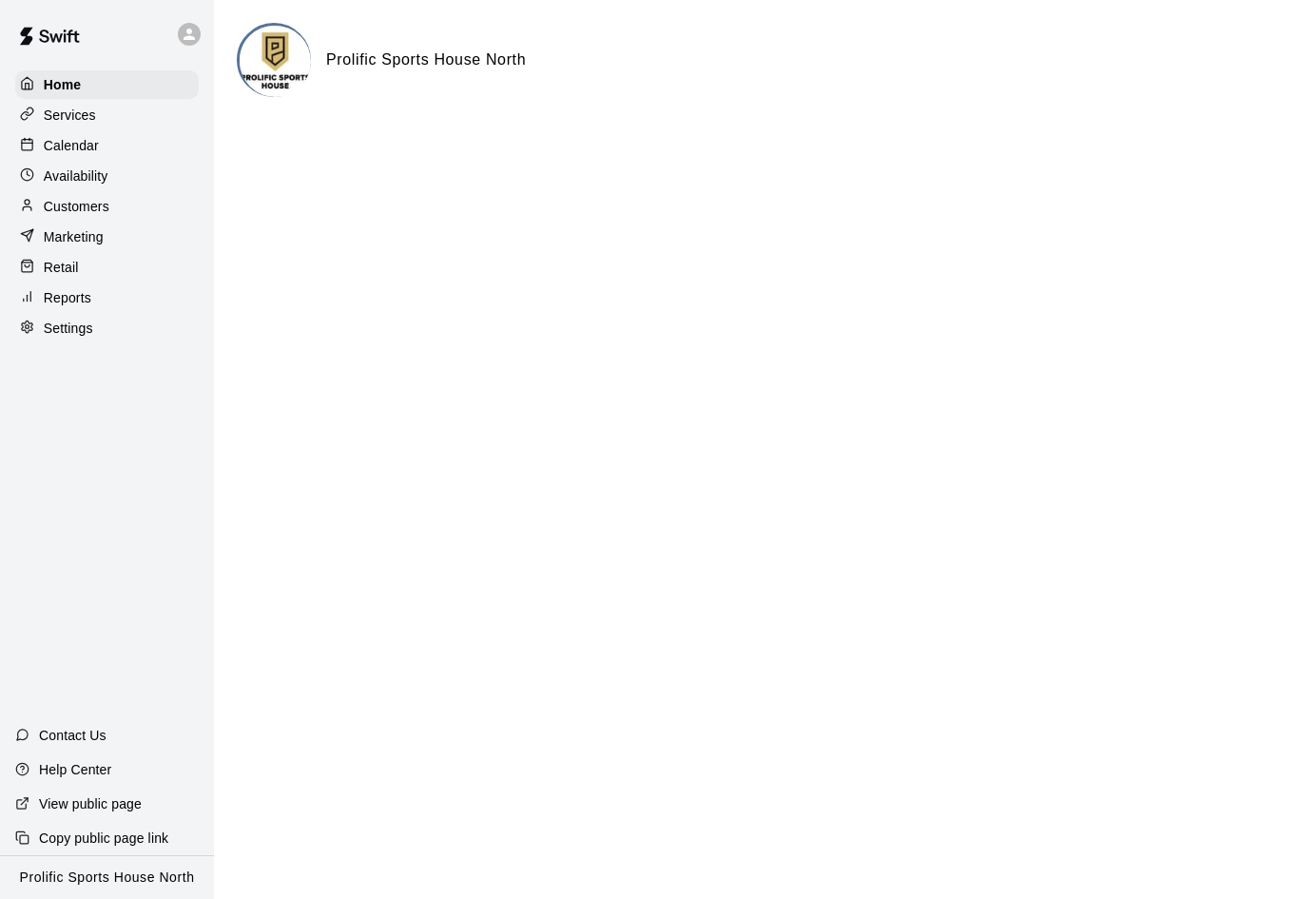
click at [134, 148] on div "Calendar" at bounding box center [107, 146] width 184 height 29
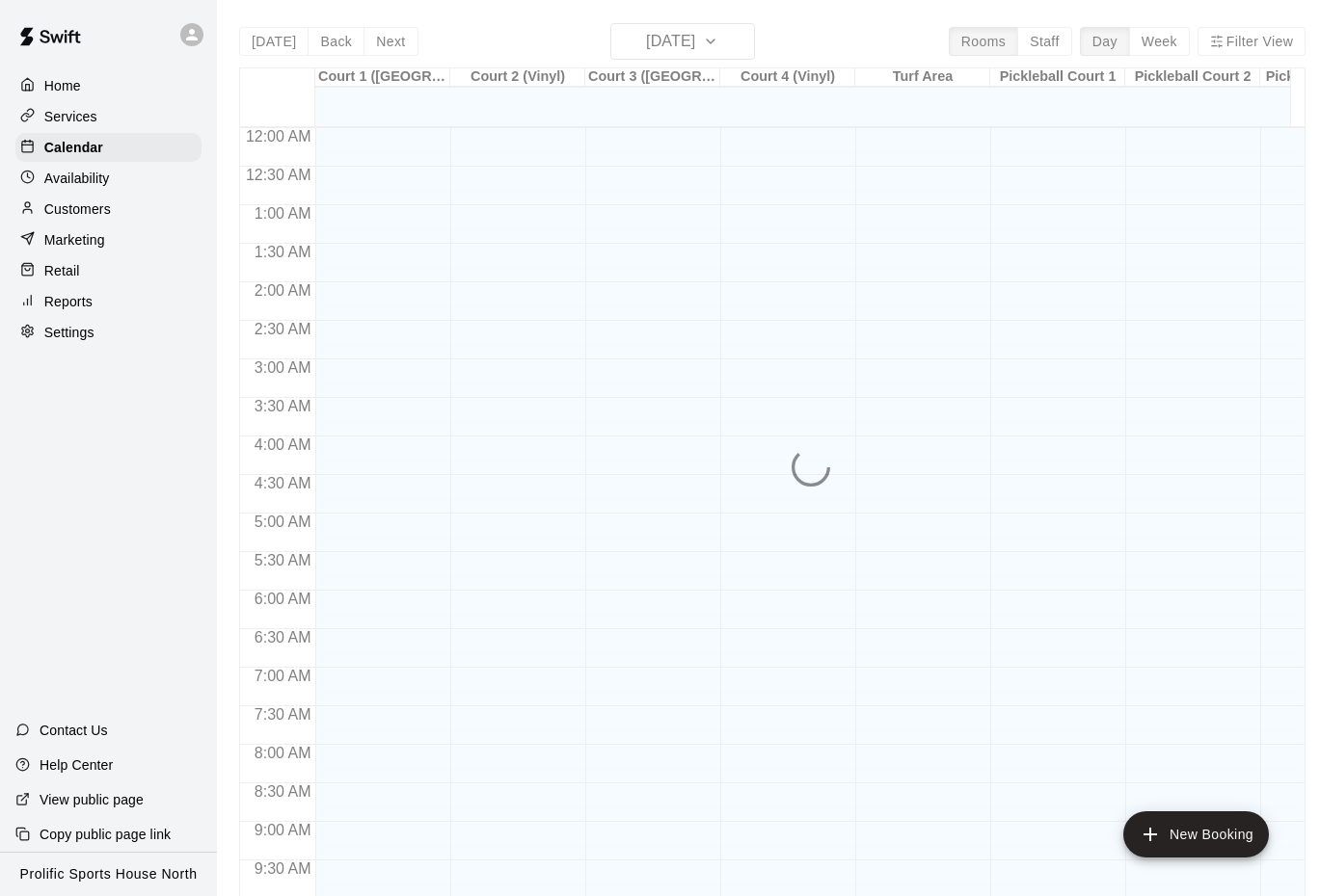
scroll to position [948, 0]
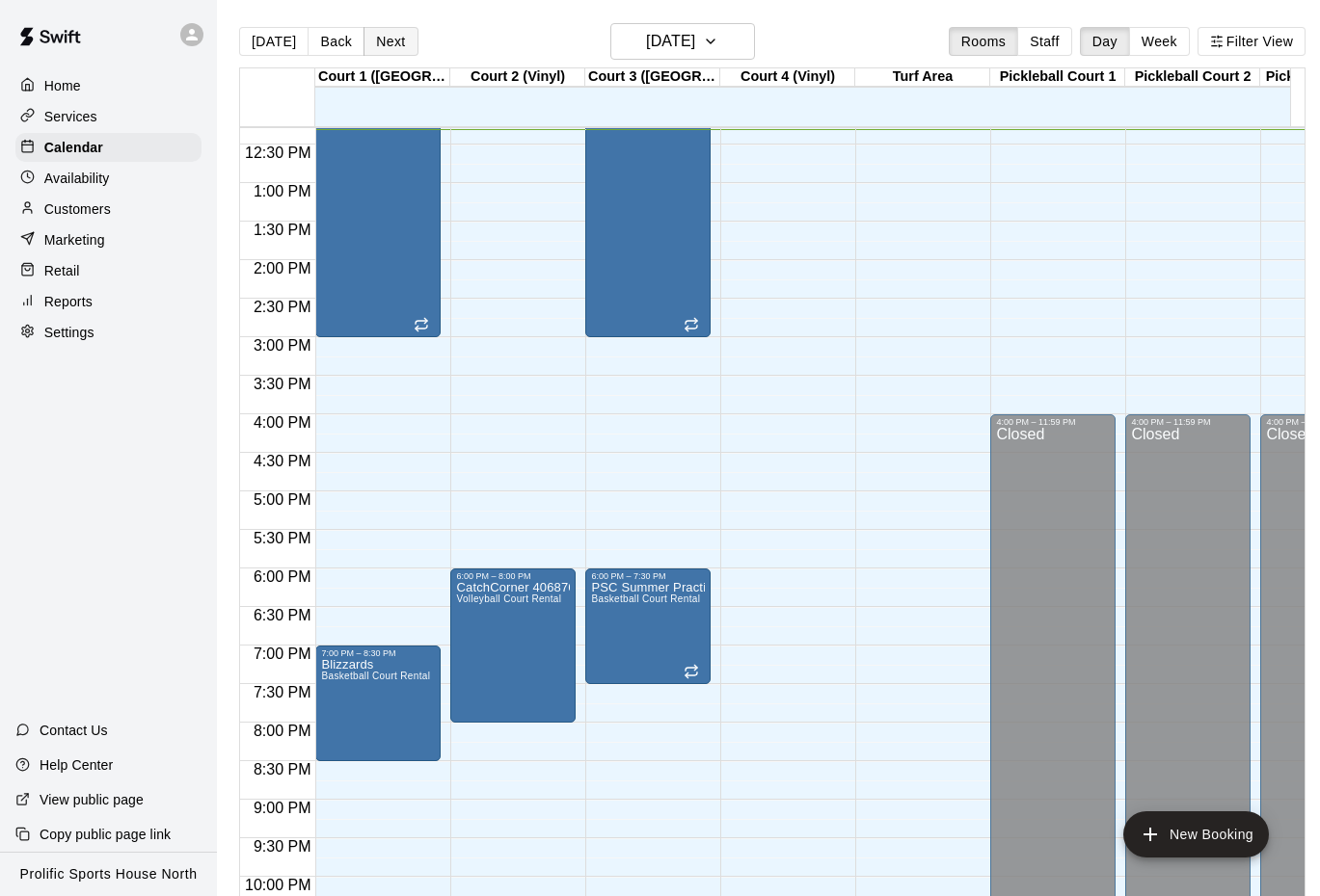
click at [395, 31] on button "Next" at bounding box center [390, 42] width 54 height 29
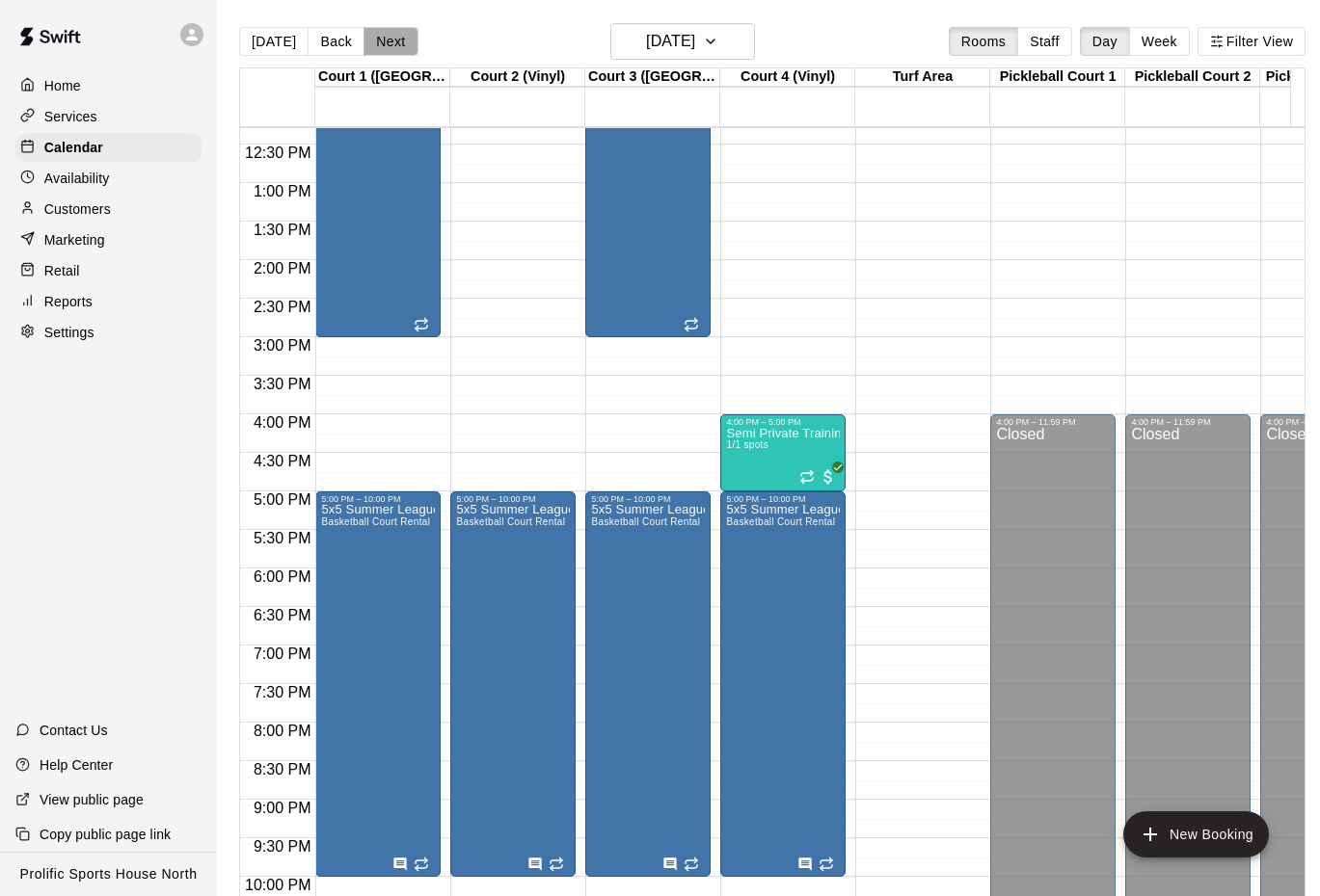
click at [382, 30] on button "Next" at bounding box center [390, 42] width 54 height 29
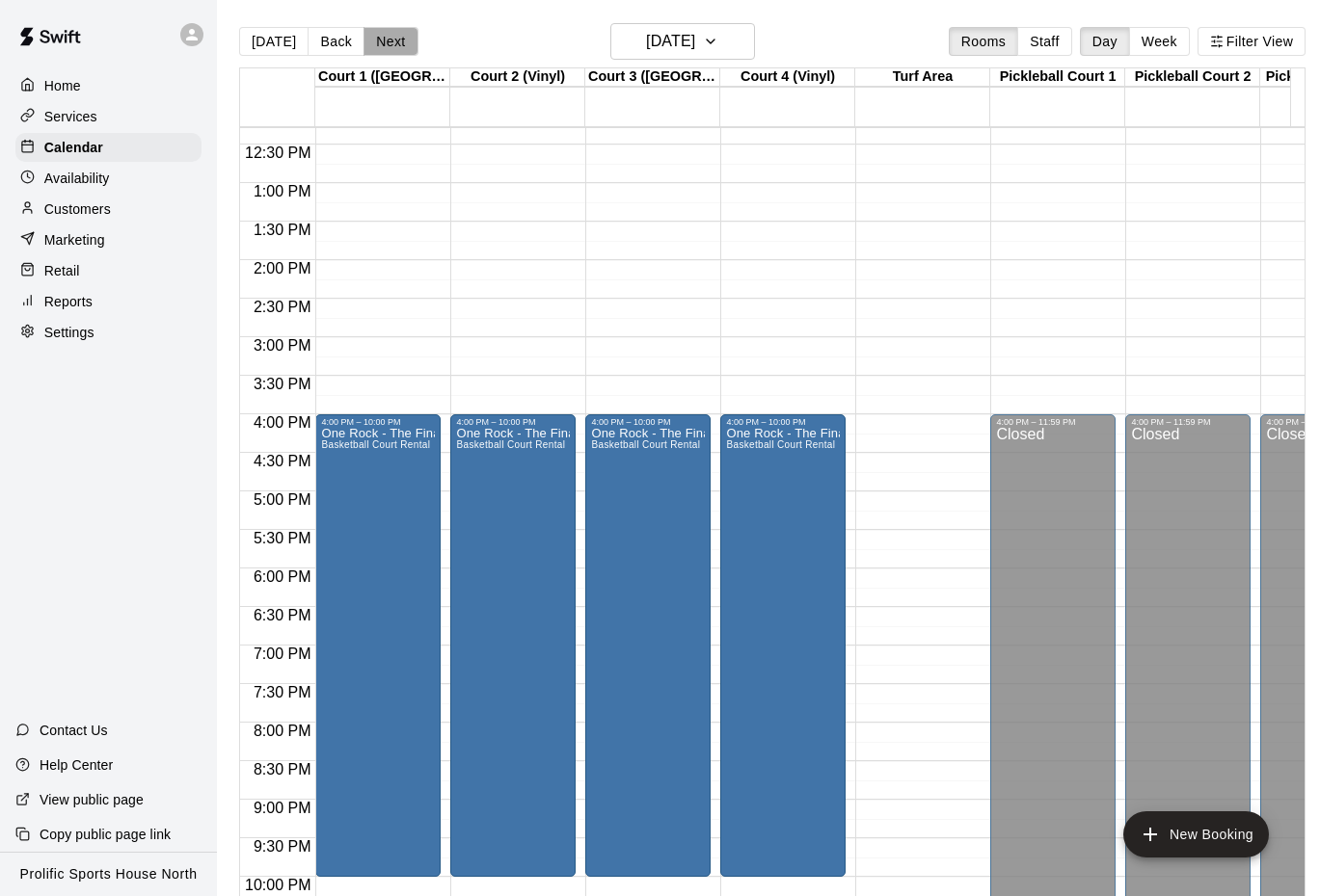
click at [380, 35] on button "Next" at bounding box center [390, 42] width 54 height 29
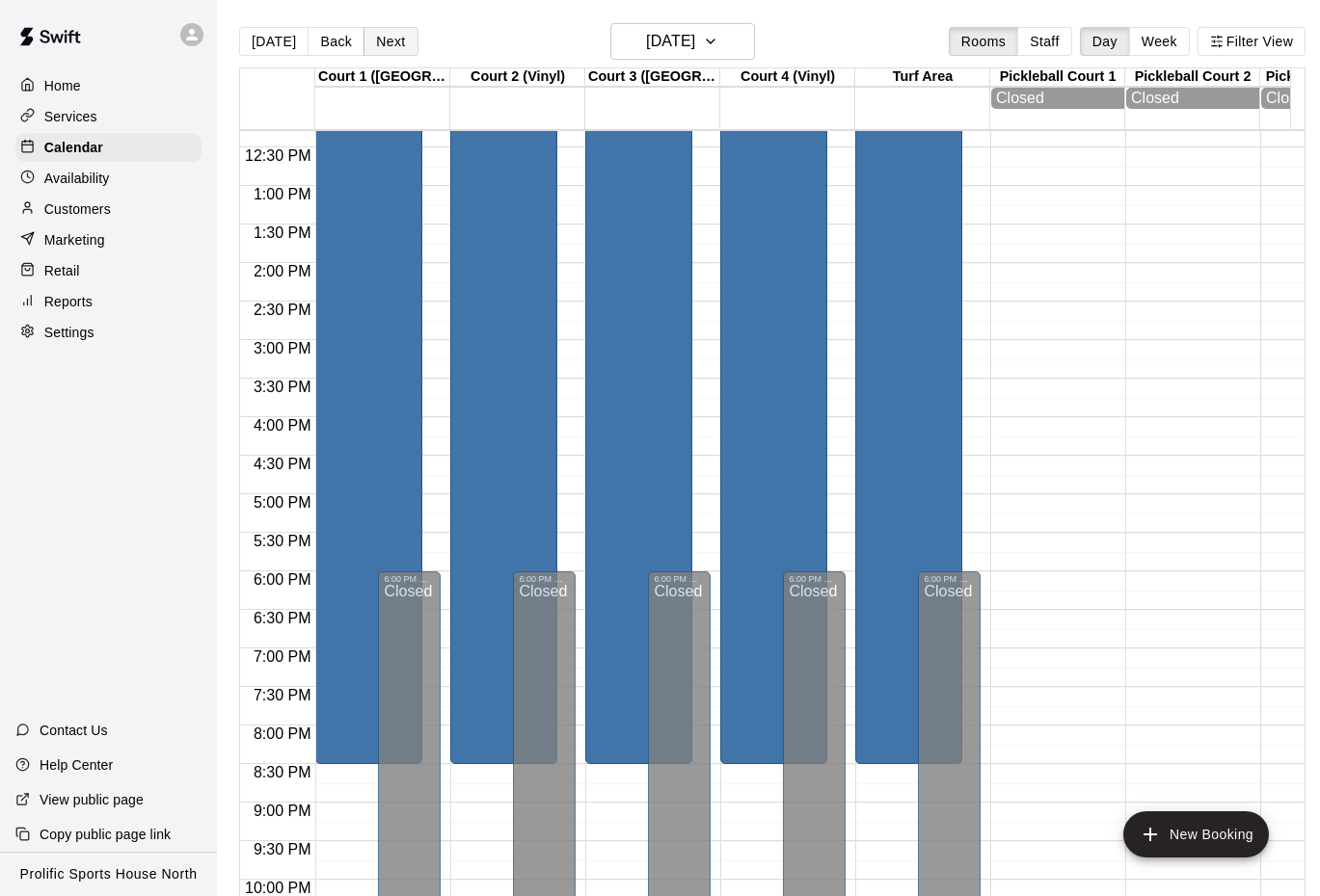
click at [396, 42] on button "Next" at bounding box center [390, 42] width 54 height 29
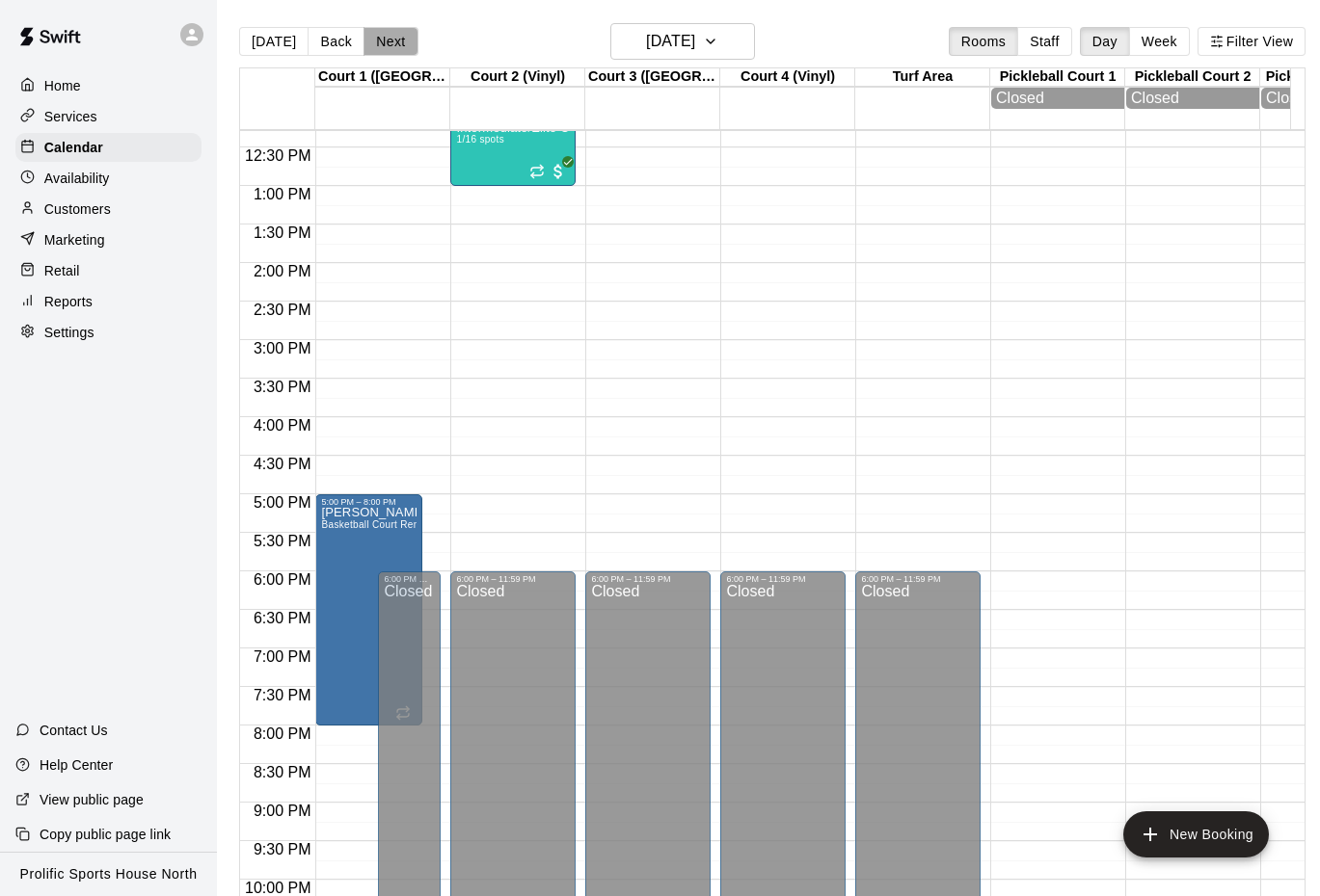
click at [376, 50] on button "Next" at bounding box center [390, 42] width 54 height 29
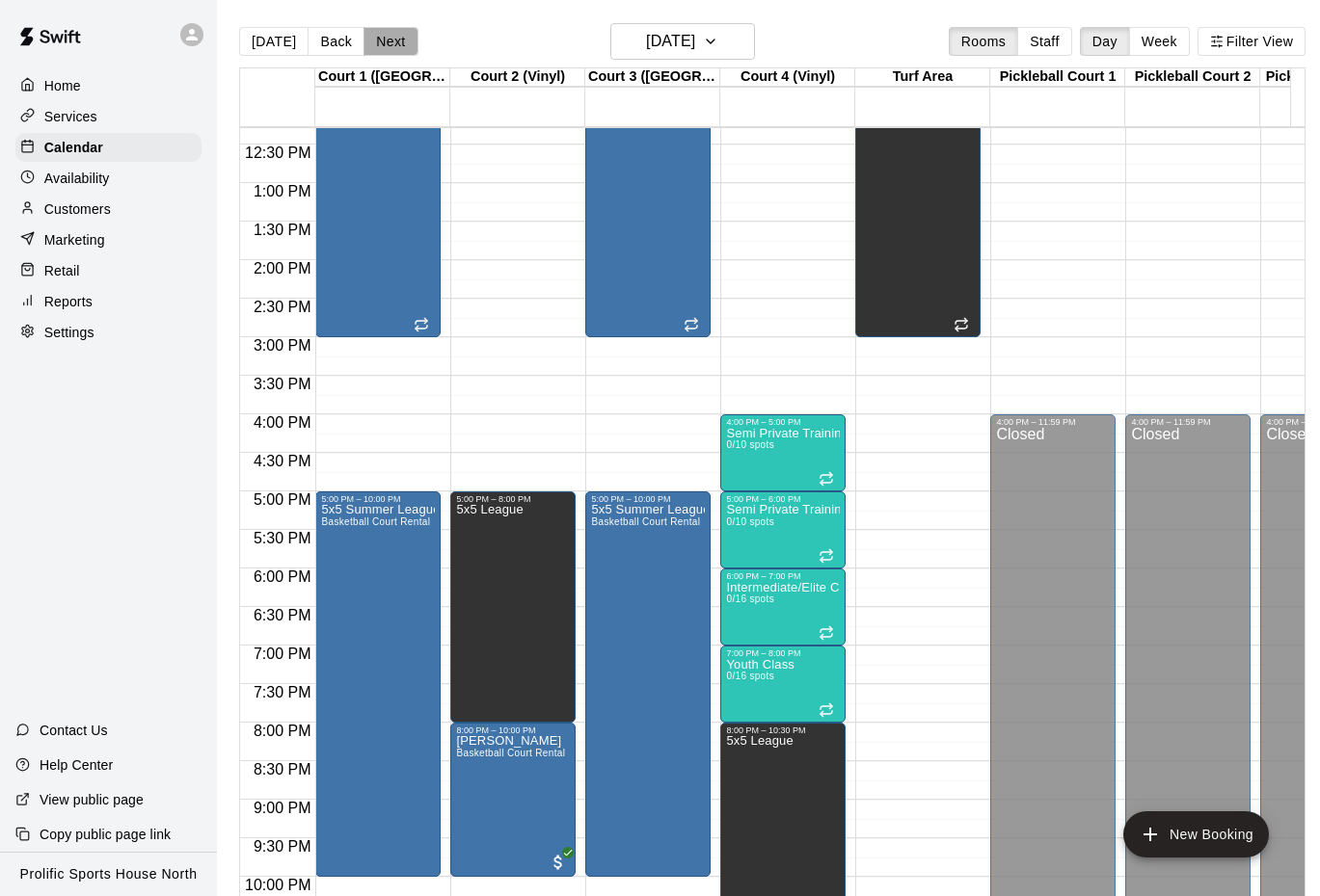
click at [370, 38] on button "Next" at bounding box center [390, 42] width 54 height 29
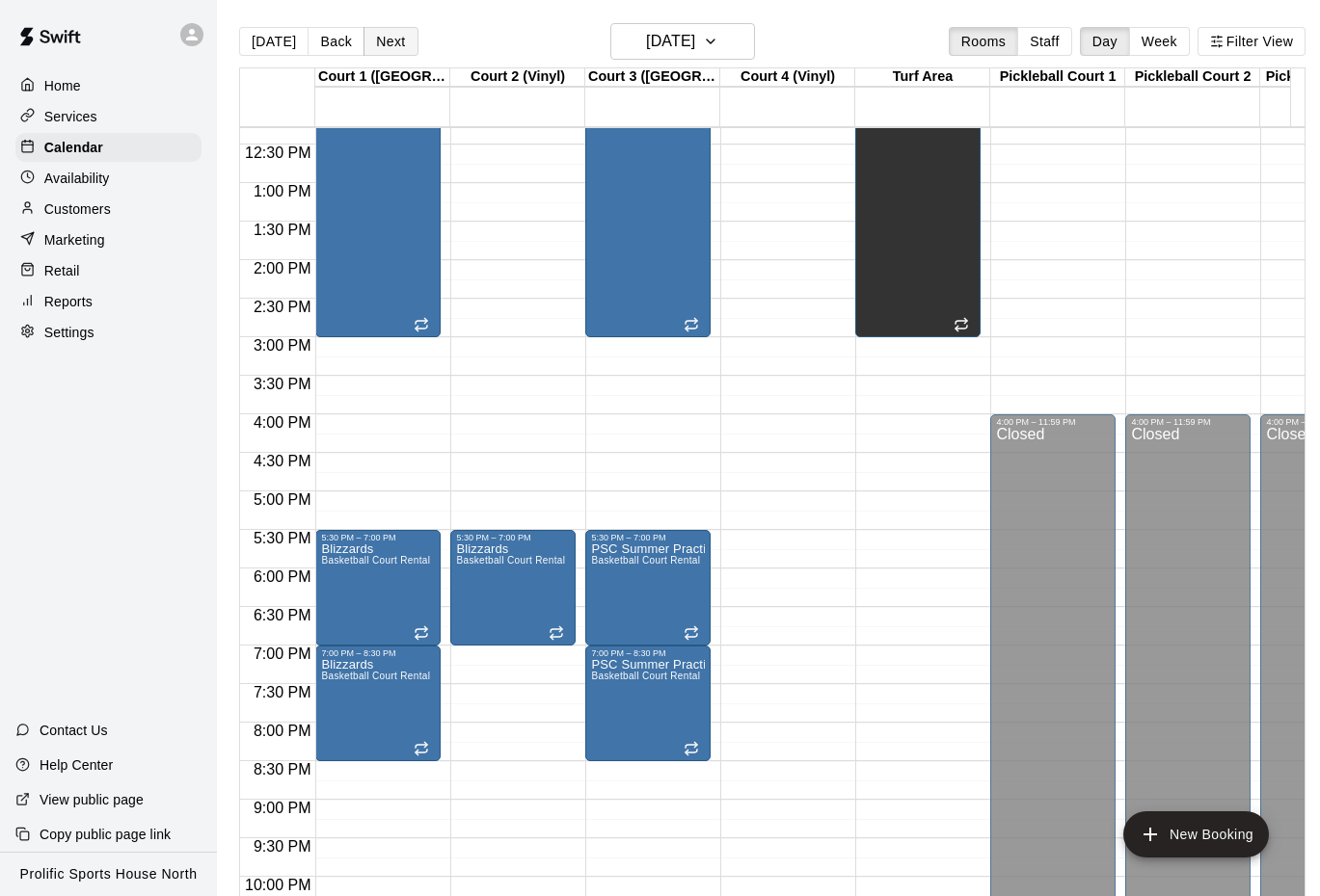
click at [391, 48] on button "Next" at bounding box center [390, 42] width 54 height 29
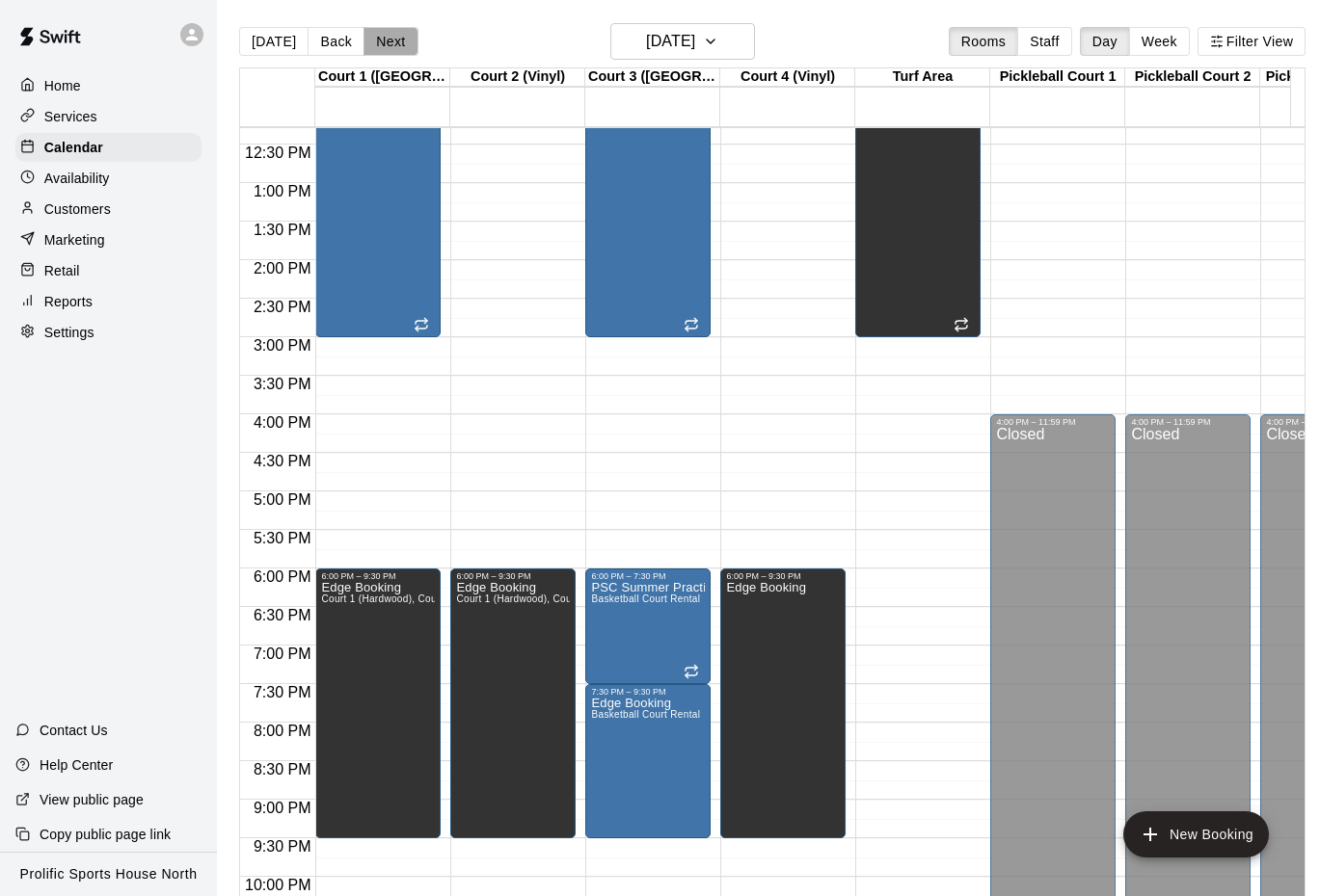
click at [367, 31] on button "Next" at bounding box center [390, 42] width 54 height 29
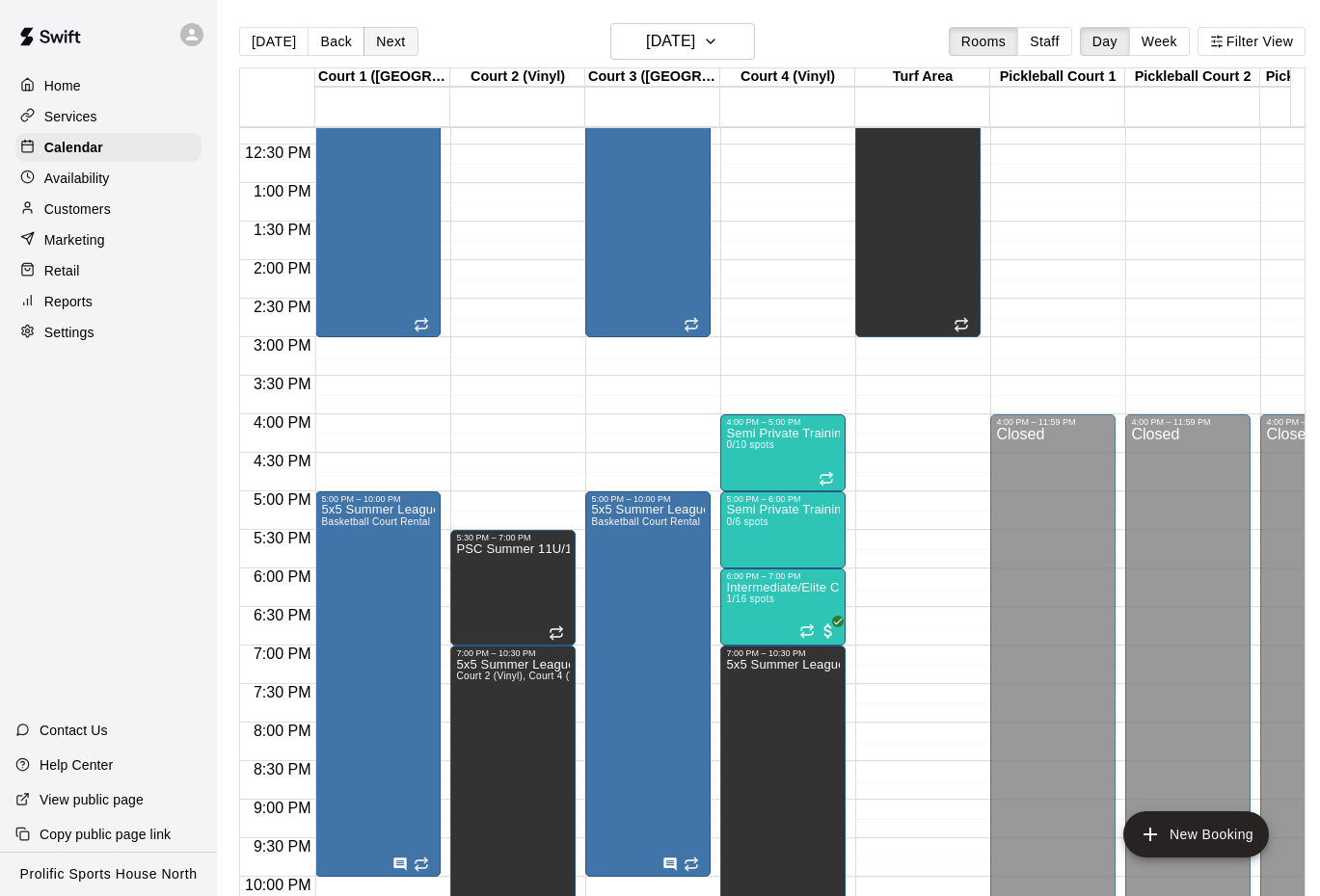
click at [392, 38] on button "Next" at bounding box center [390, 42] width 54 height 29
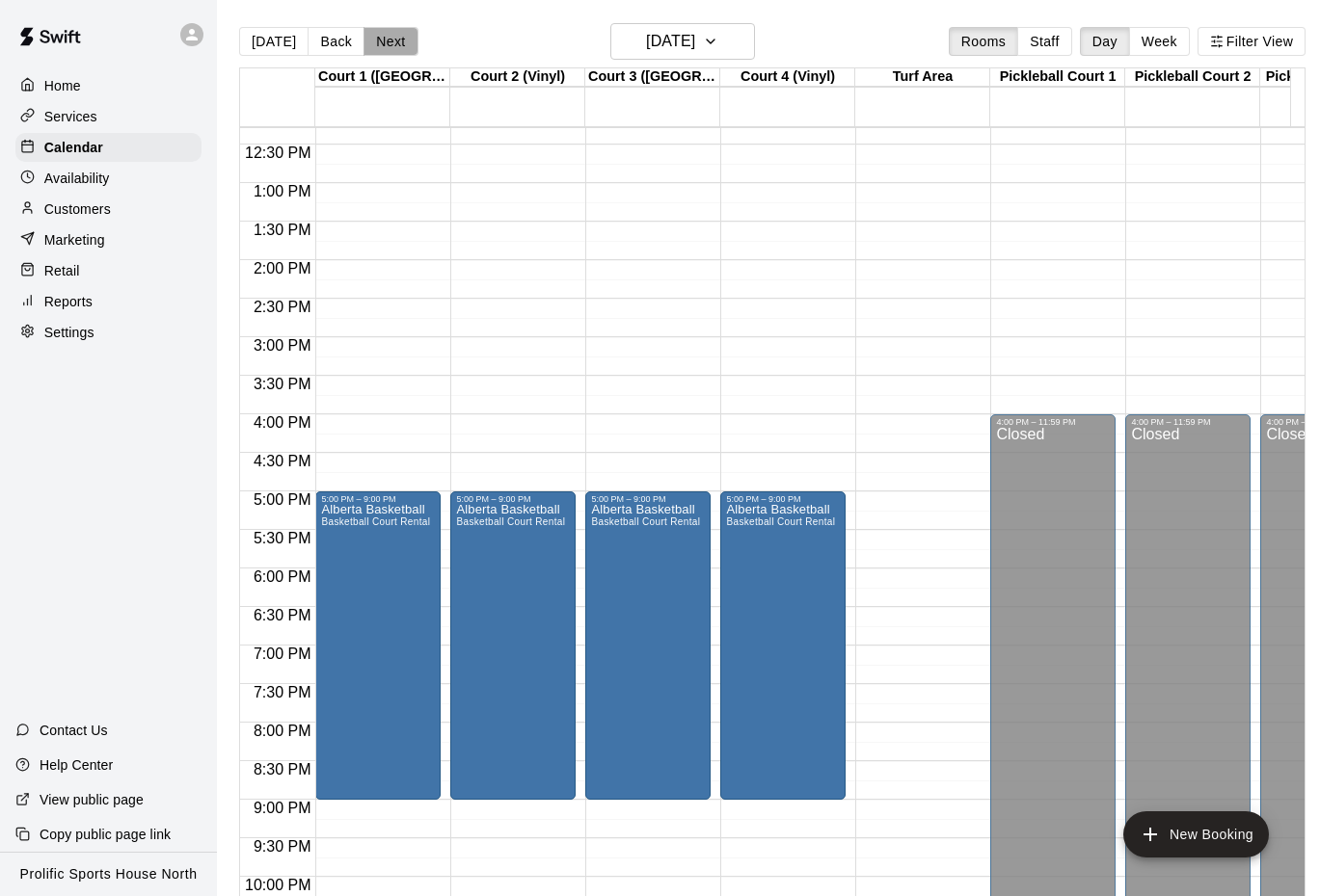
click at [405, 36] on button "Next" at bounding box center [390, 42] width 54 height 29
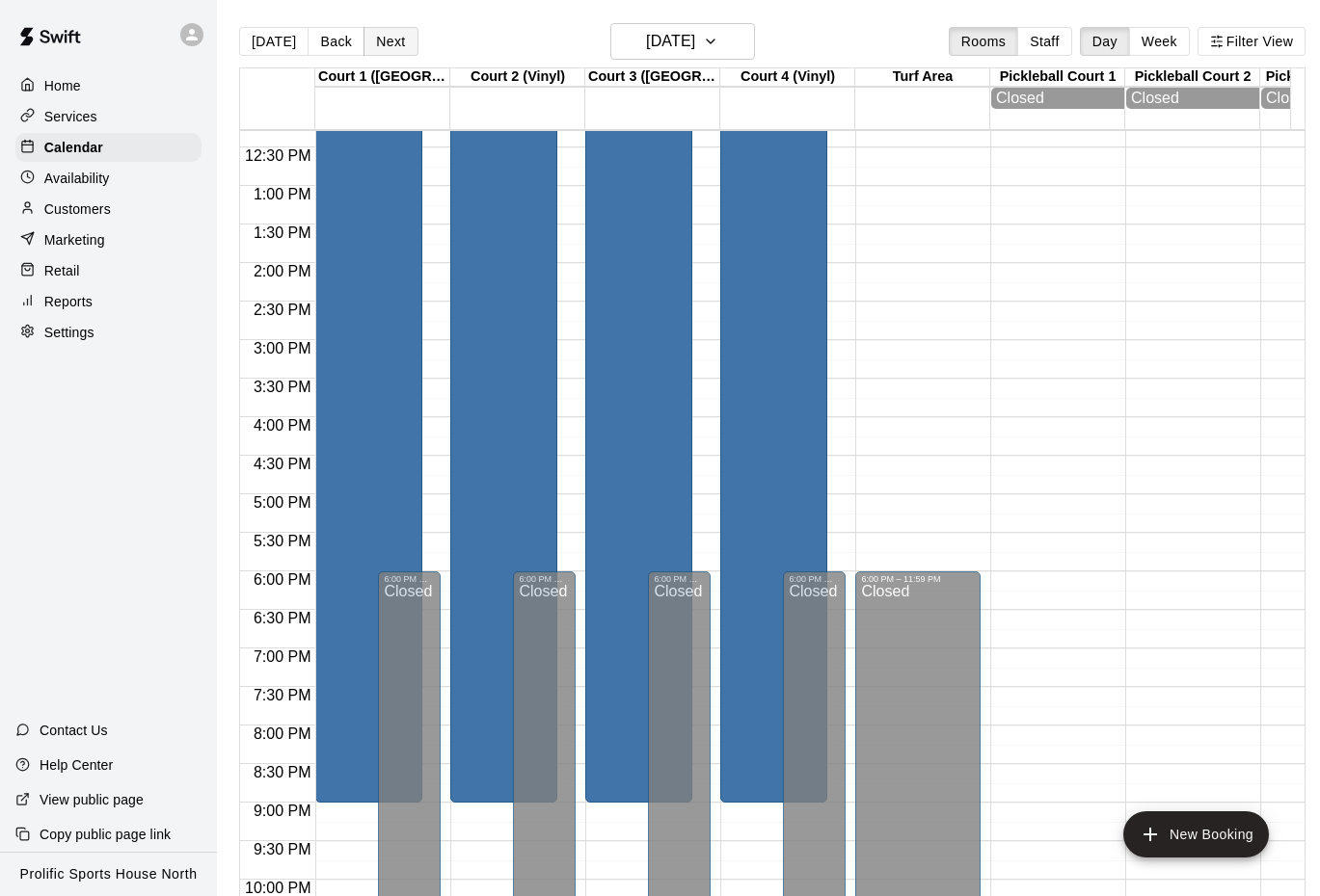
click at [380, 35] on button "Next" at bounding box center [390, 42] width 54 height 29
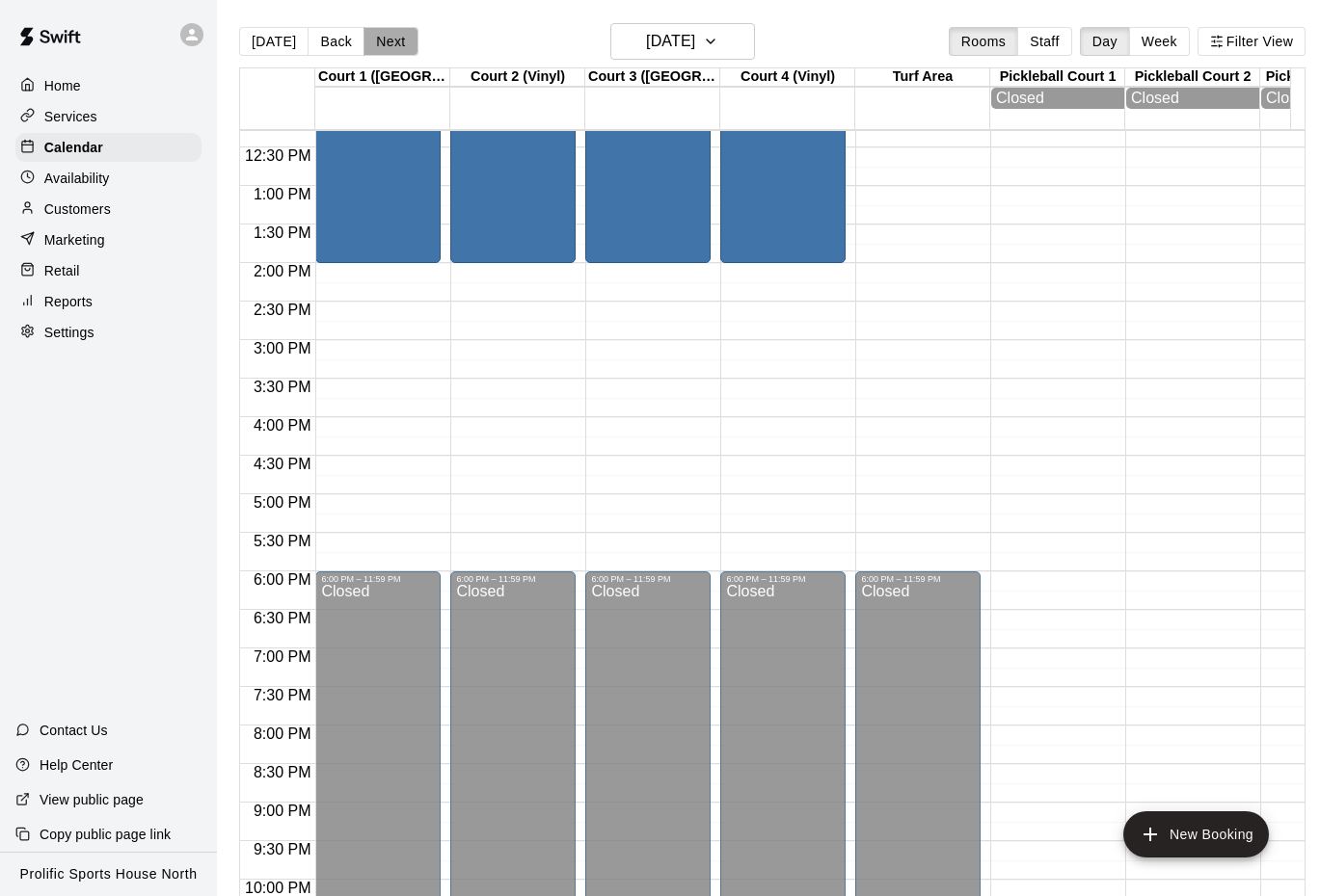
click at [377, 35] on button "Next" at bounding box center [390, 42] width 54 height 29
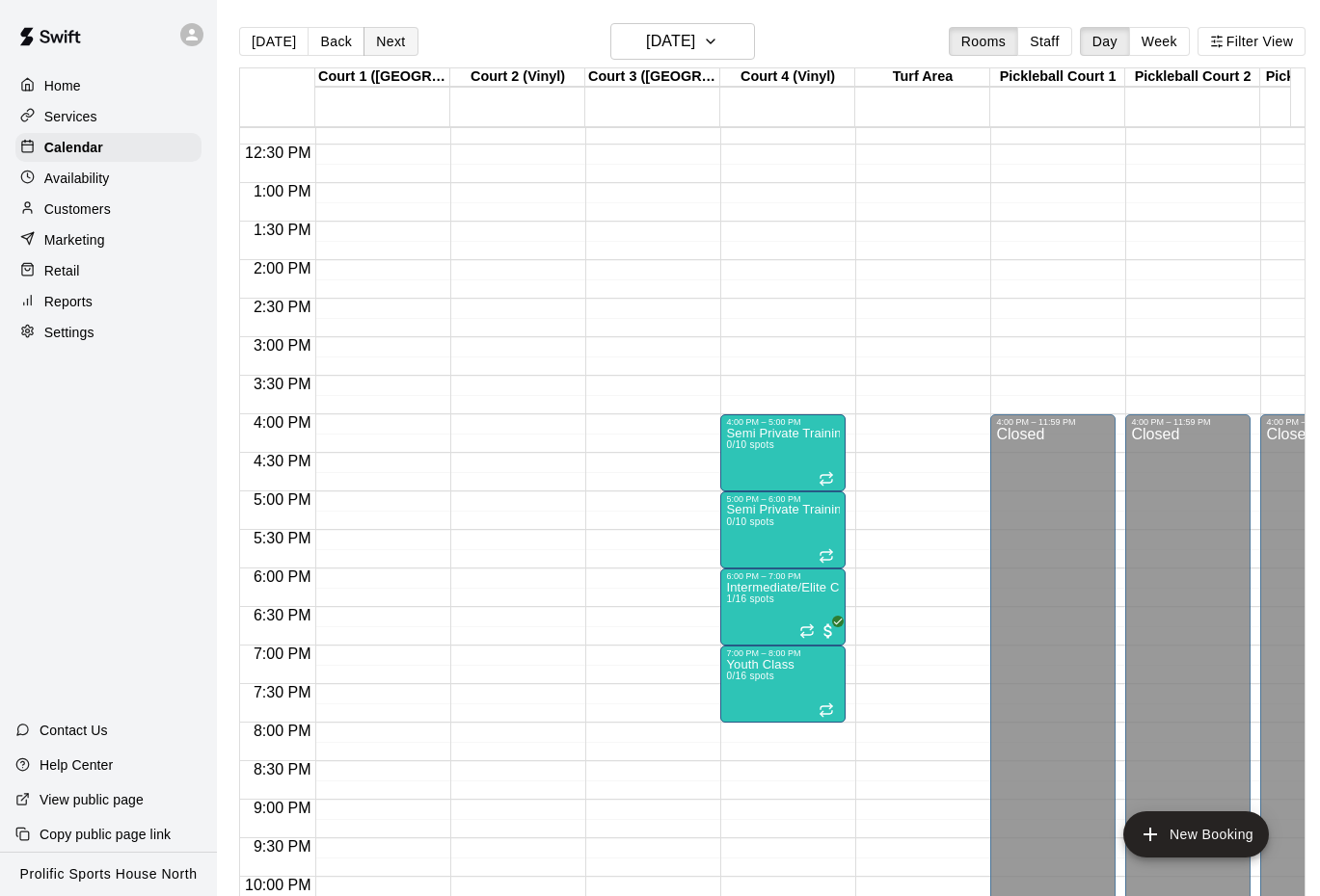
click at [389, 46] on button "Next" at bounding box center [390, 42] width 54 height 29
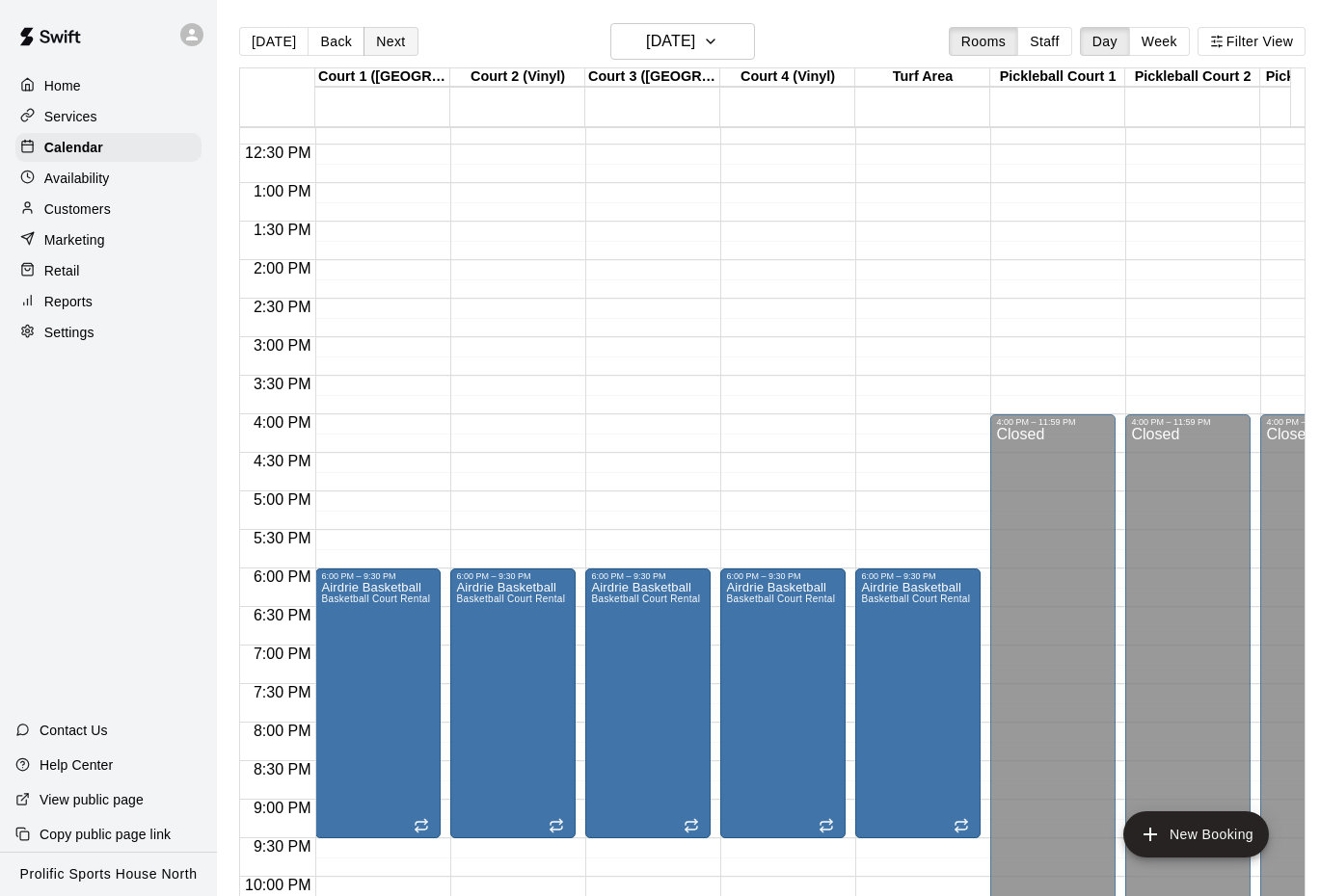
click at [378, 31] on button "Next" at bounding box center [390, 42] width 54 height 29
